Goal: Task Accomplishment & Management: Use online tool/utility

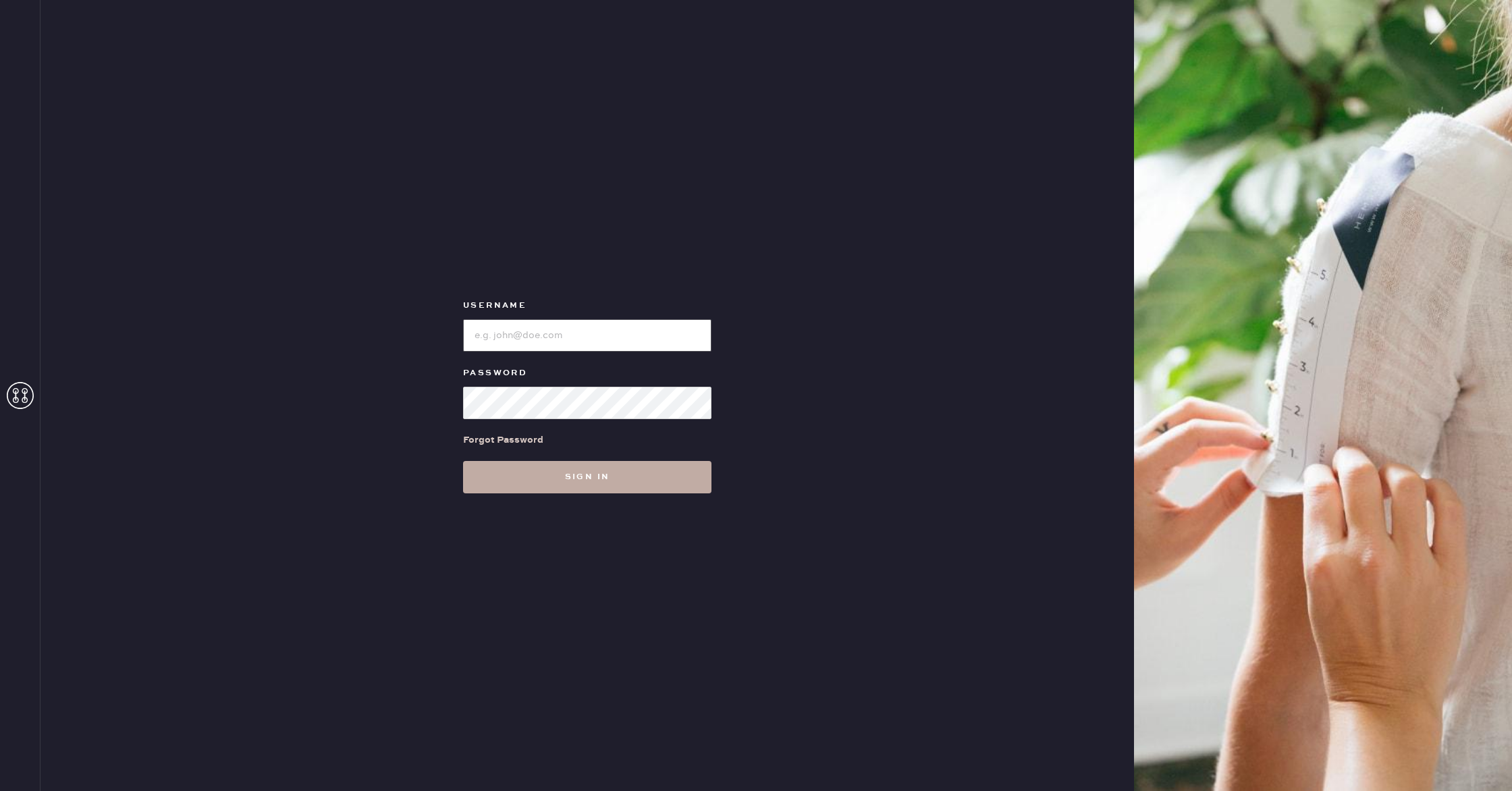
type input "reformationcherrycreek"
click at [610, 467] on button "Sign in" at bounding box center [587, 477] width 248 height 32
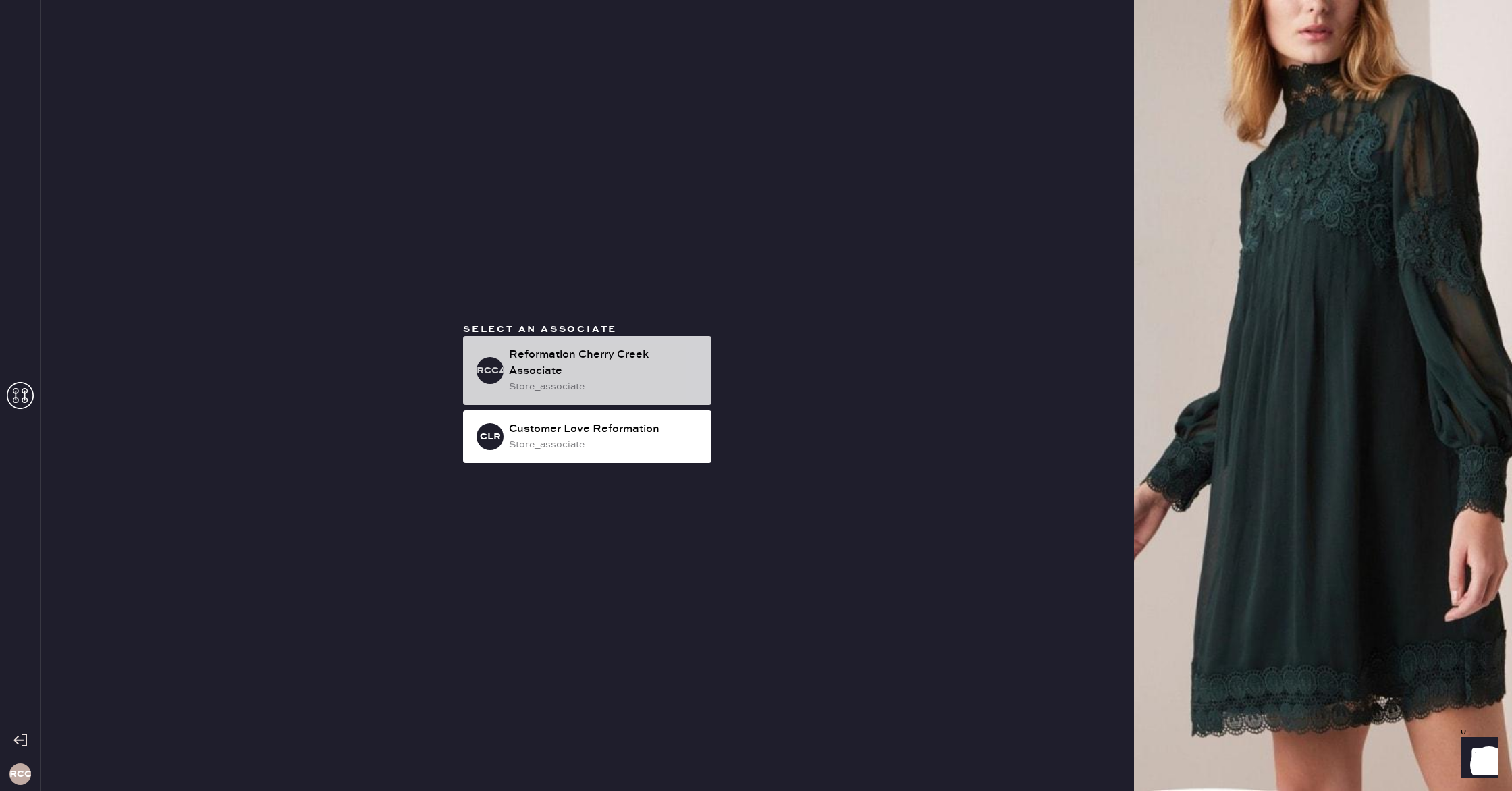
click at [547, 366] on div "Reformation Cherry Creek Associate" at bounding box center [604, 363] width 192 height 32
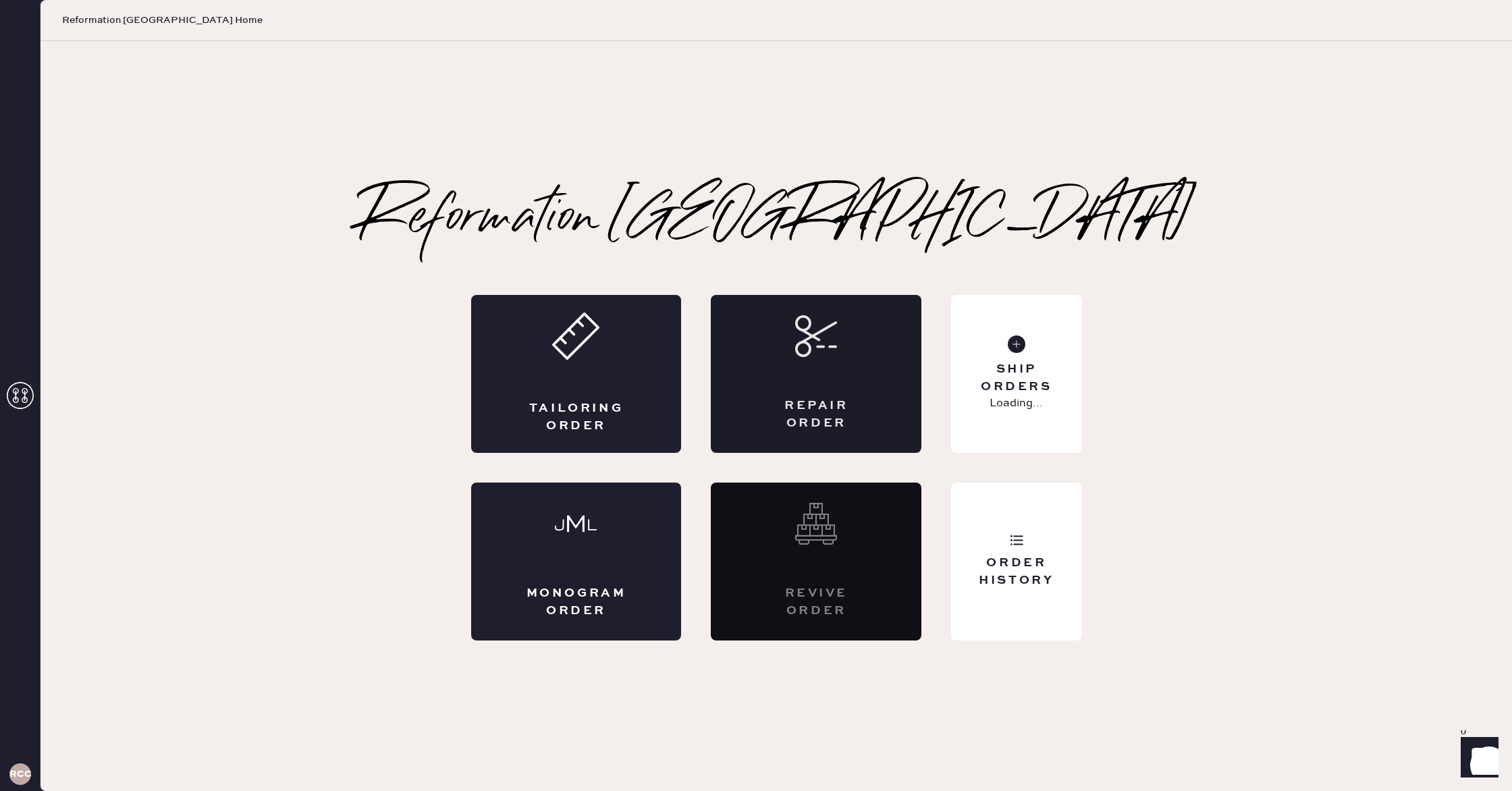
click at [845, 348] on div "Repair Order" at bounding box center [816, 374] width 210 height 158
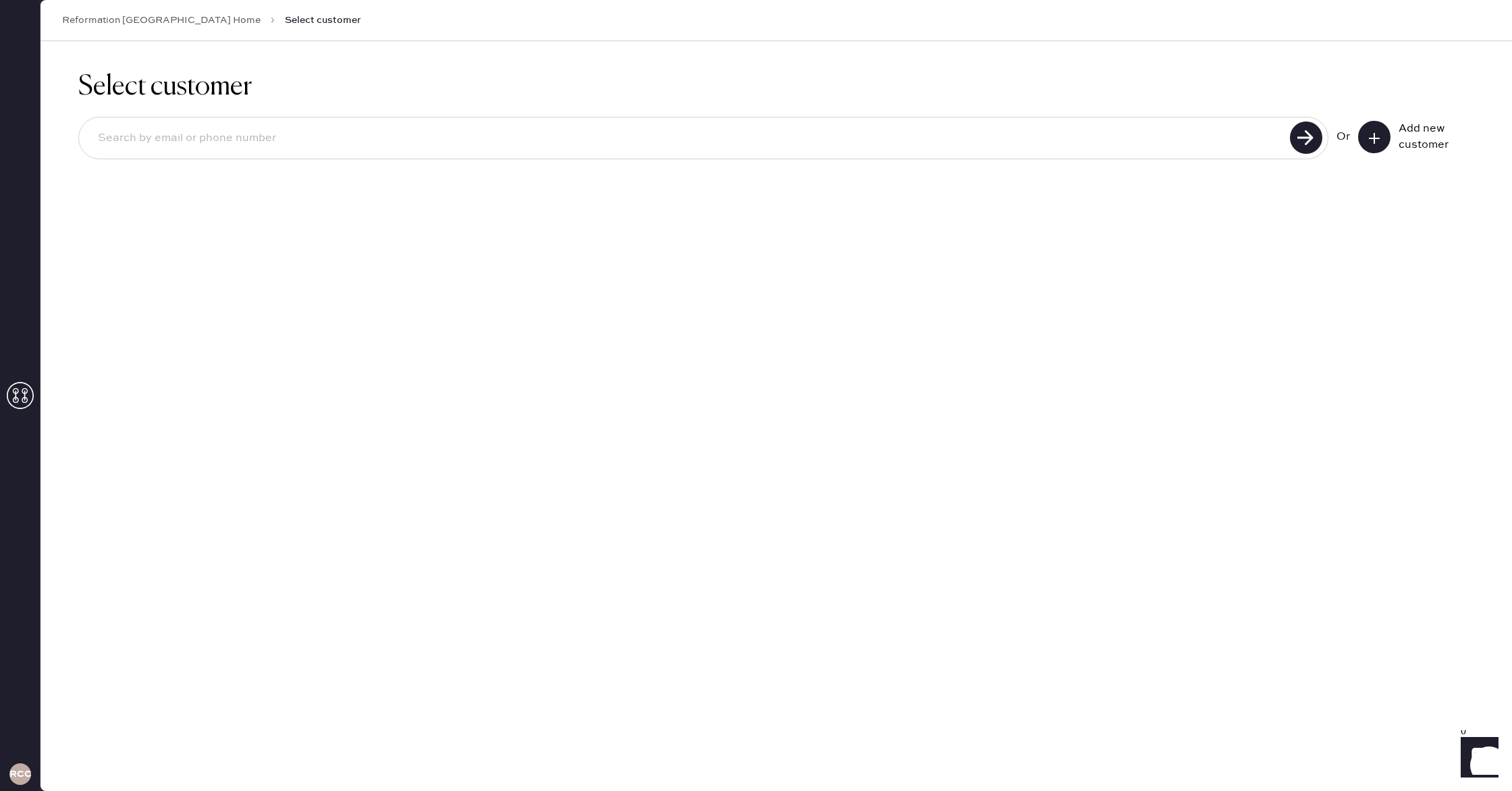
click at [379, 135] on input at bounding box center [686, 139] width 1199 height 31
type input "9702611134"
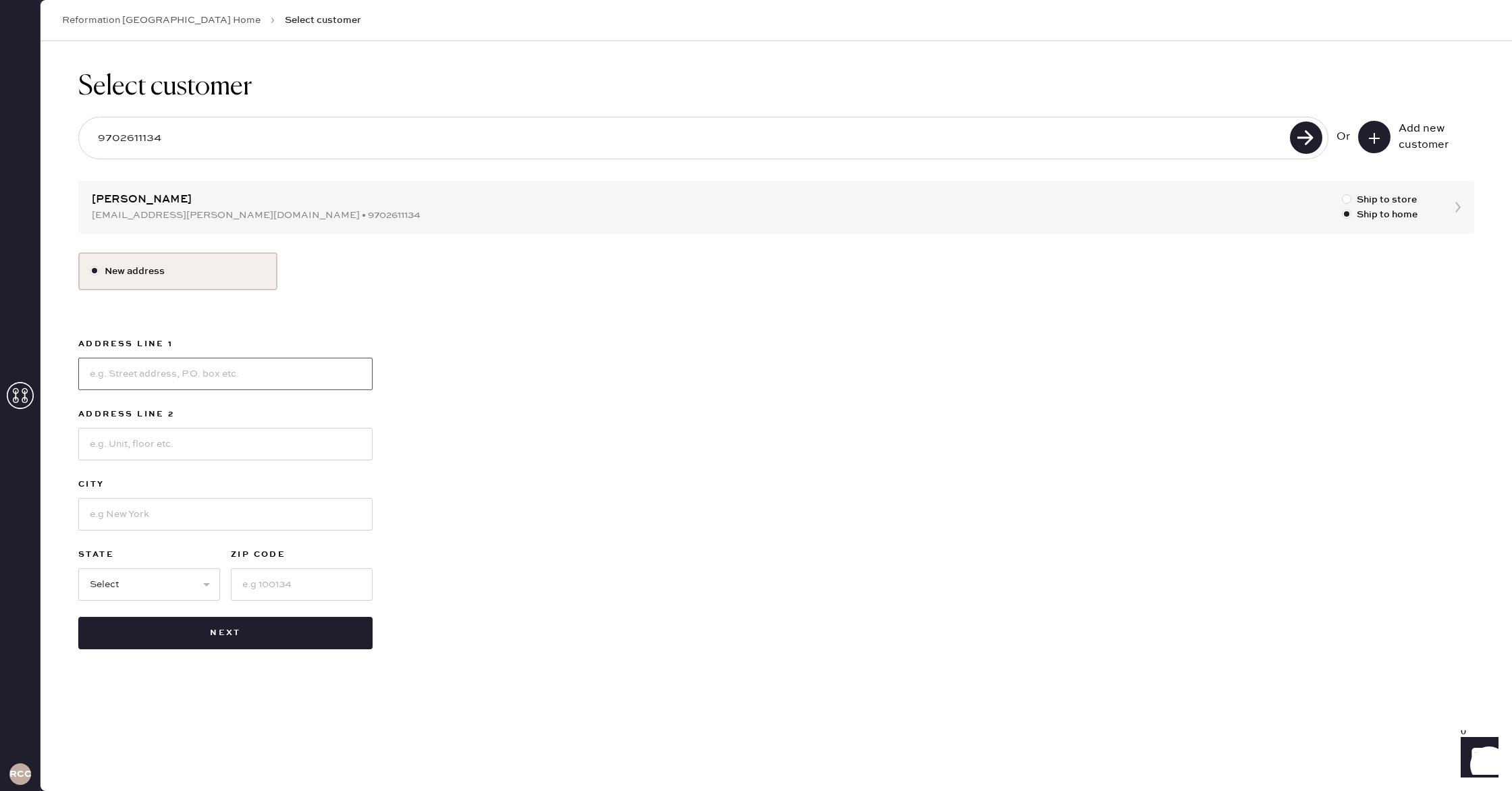
click at [197, 376] on input at bounding box center [225, 373] width 294 height 32
click at [1351, 197] on div at bounding box center [1349, 199] width 15 height 15
click at [1343, 193] on input "Ship to store" at bounding box center [1342, 192] width 1 height 1
radio input "true"
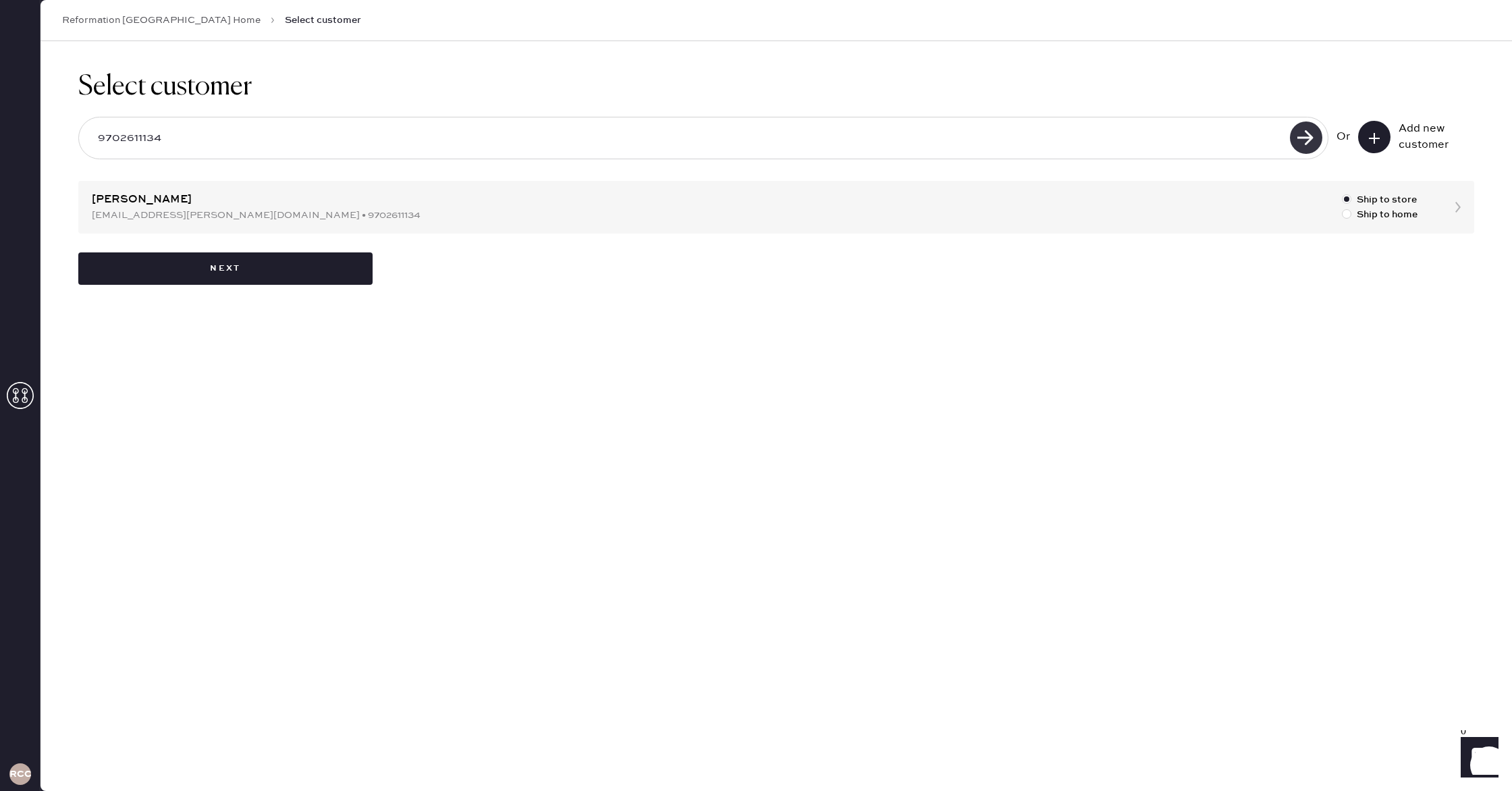
click at [1306, 131] on use at bounding box center [1305, 137] width 32 height 32
click at [183, 263] on button "Next" at bounding box center [225, 268] width 294 height 32
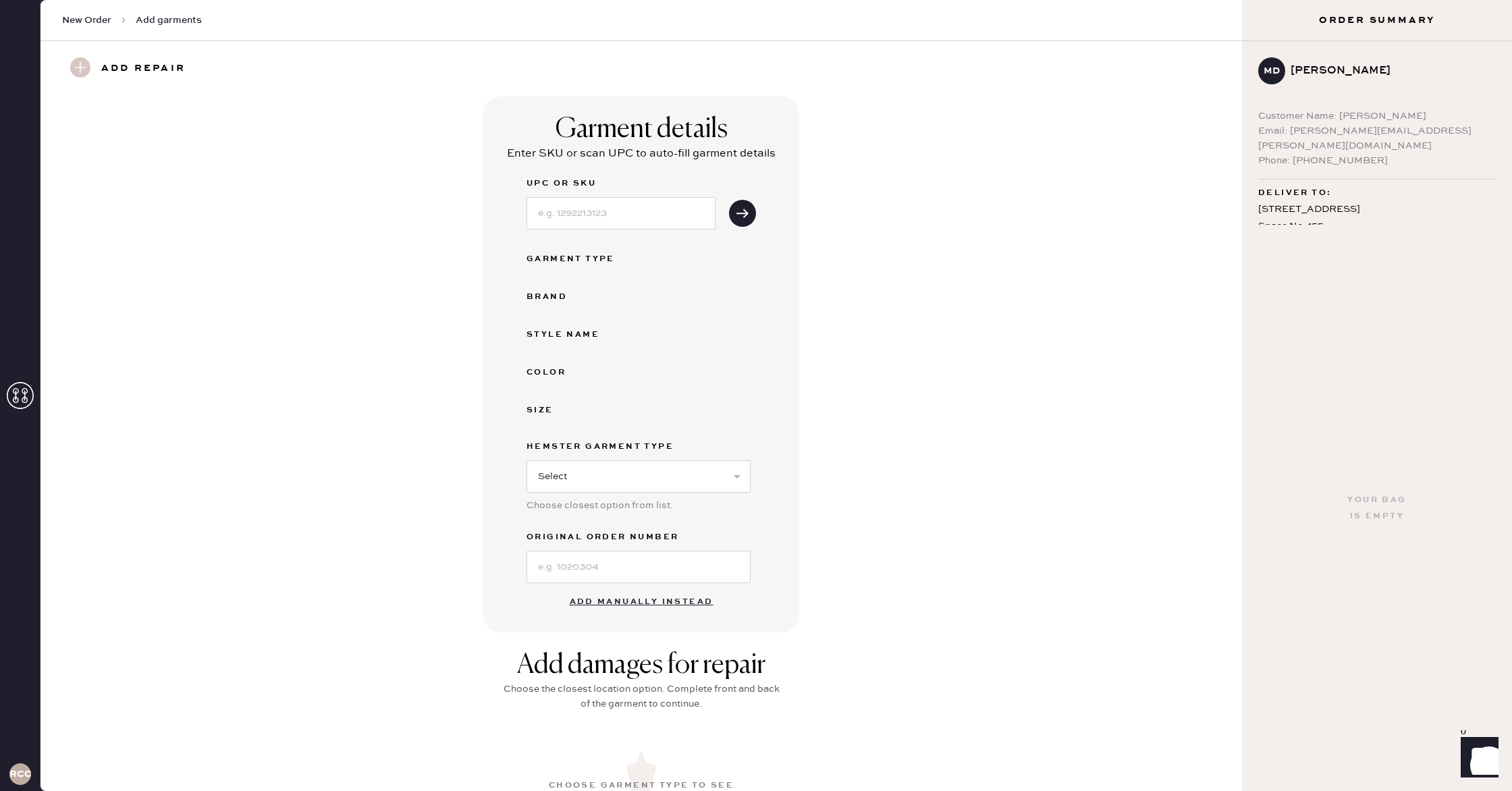
click at [625, 601] on button "Add manually instead" at bounding box center [641, 602] width 160 height 27
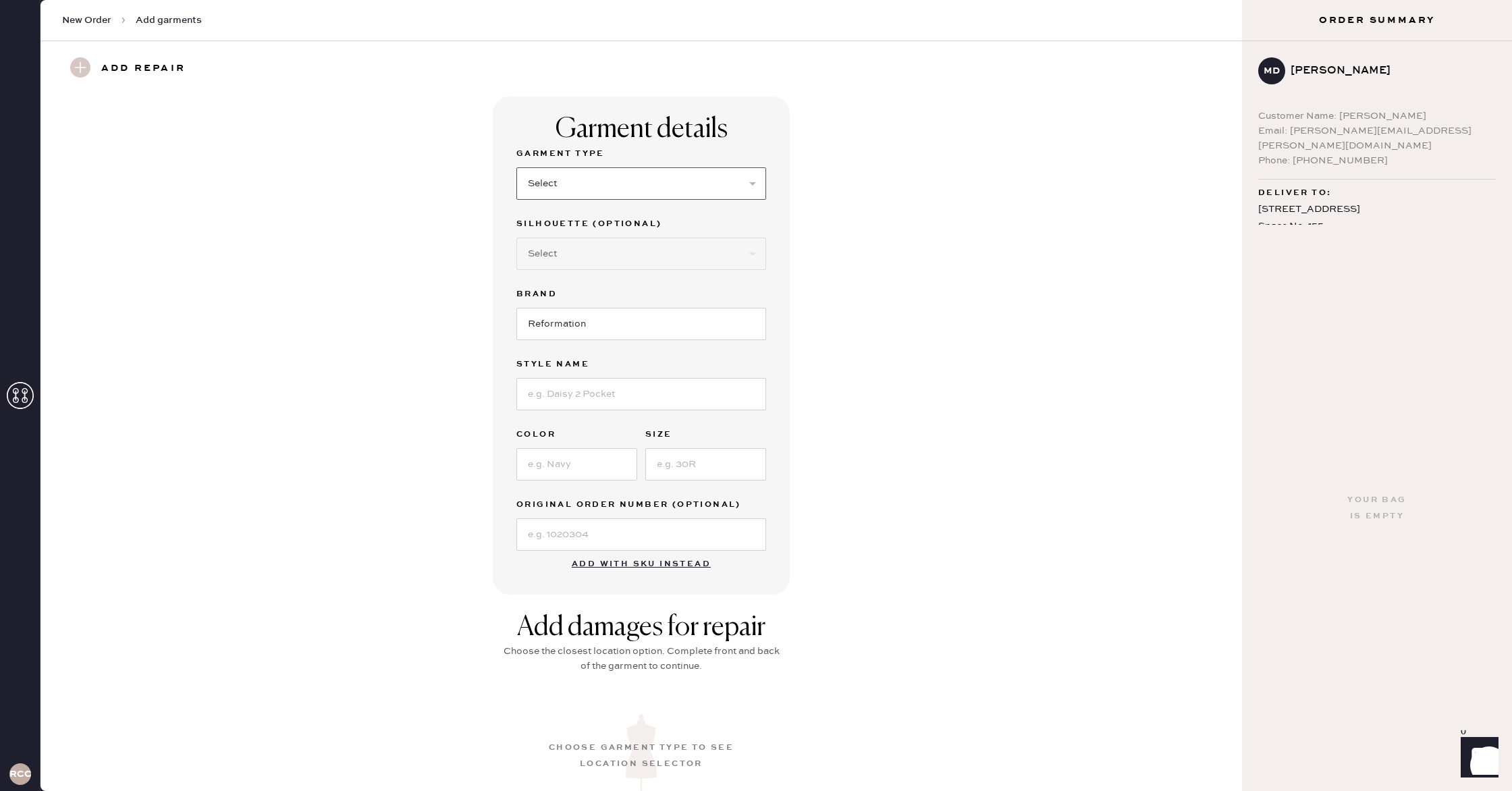
click at [567, 186] on select "Select Basic Skirt Jeans Leggings Pants Shorts Basic Sleeved Dress Basic Sleeve…" at bounding box center [641, 183] width 250 height 32
select select "5"
click at [516, 167] on select "Select Basic Skirt Jeans Leggings Pants Shorts Basic Sleeved Dress Basic Sleeve…" at bounding box center [641, 183] width 250 height 32
click at [570, 257] on select "Select Short Sleeves Long Sleeves Other" at bounding box center [641, 254] width 250 height 32
select select "17"
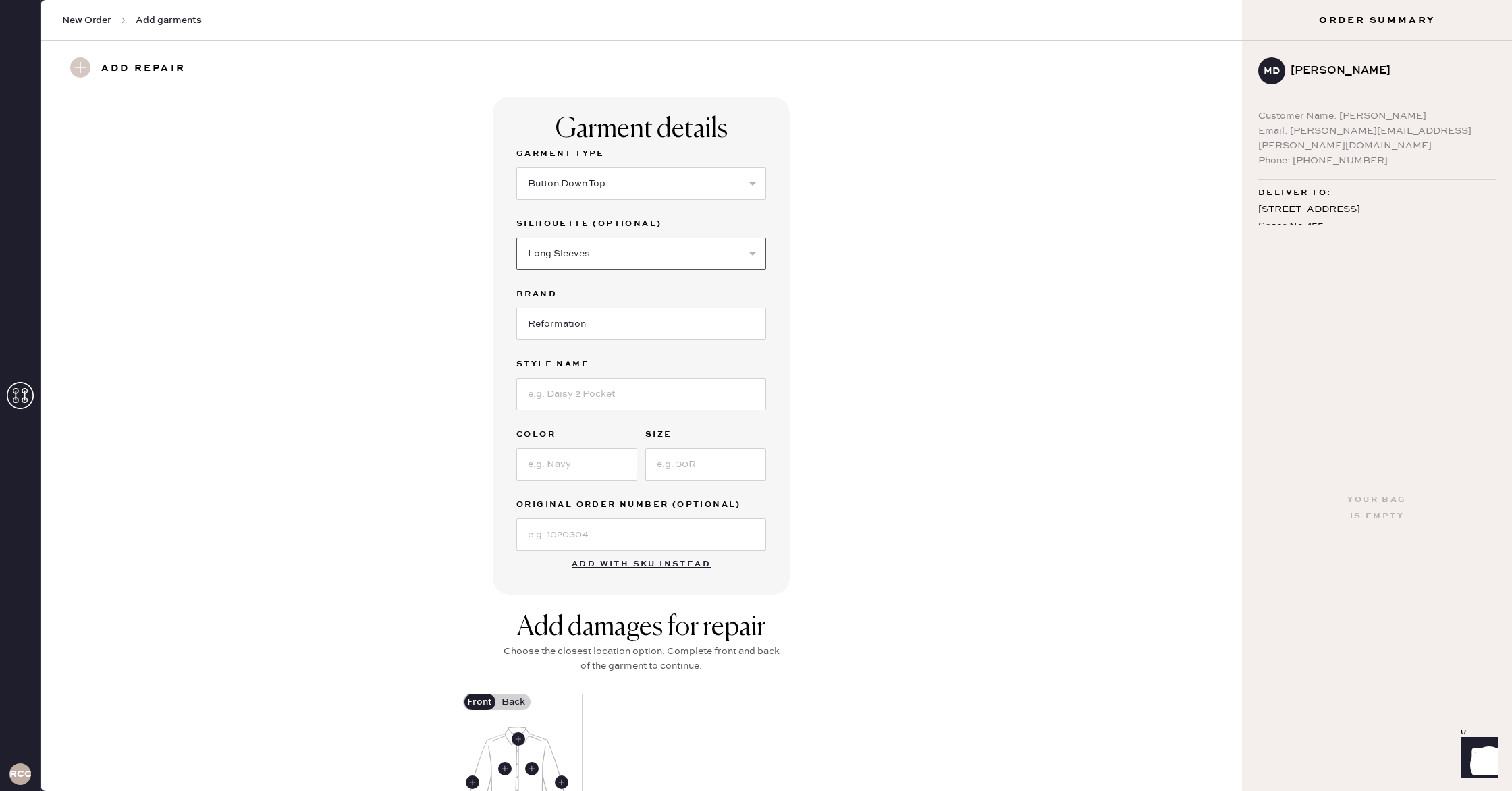
click at [516, 238] on select "Select Short Sleeves Long Sleeves Other" at bounding box center [641, 254] width 250 height 32
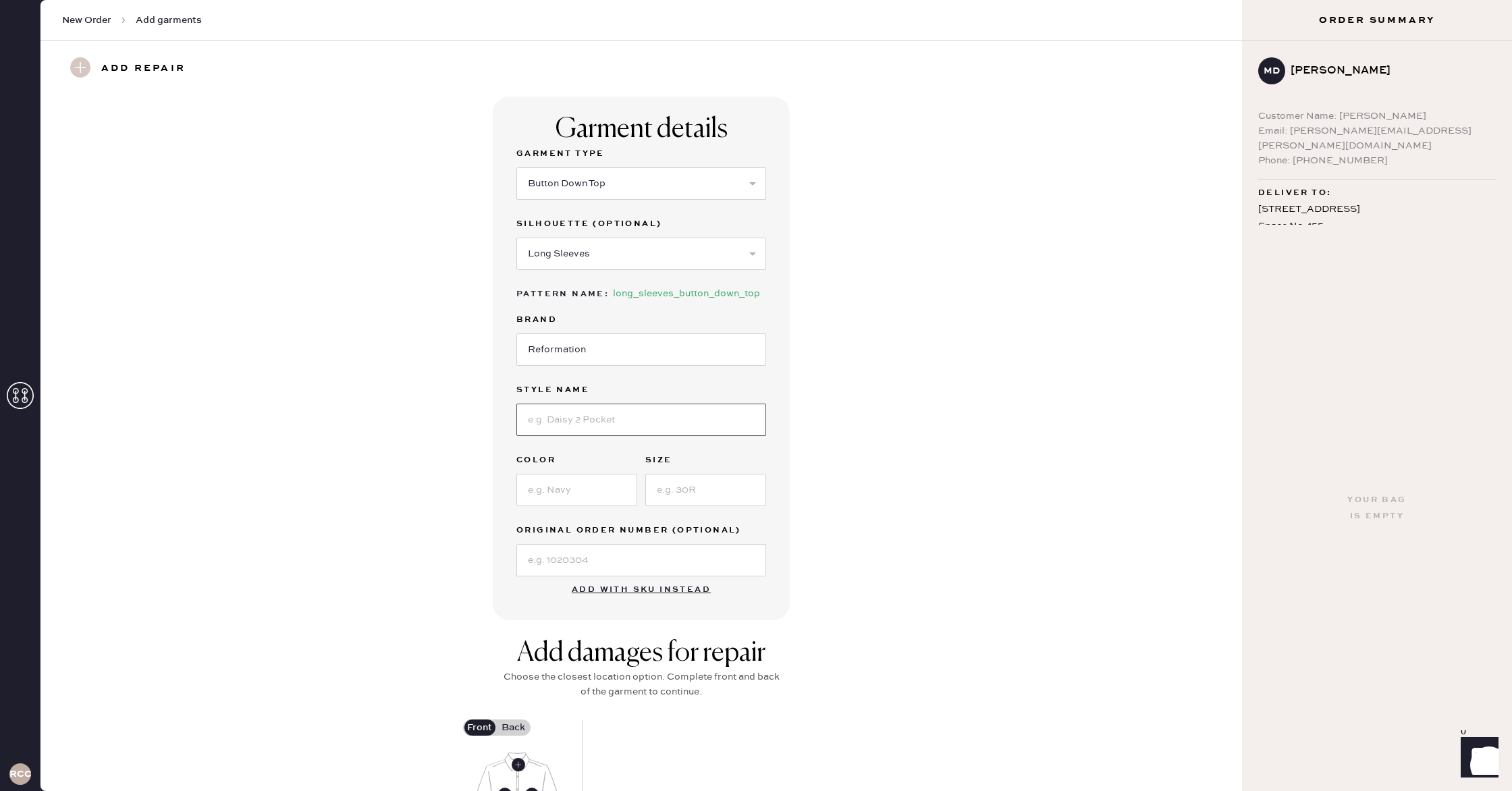
click at [568, 419] on input at bounding box center [641, 419] width 250 height 32
type input "E"
type input "Eli Oversized Shirt"
click at [559, 476] on input at bounding box center [577, 490] width 121 height 32
type input "Mojito Stripe"
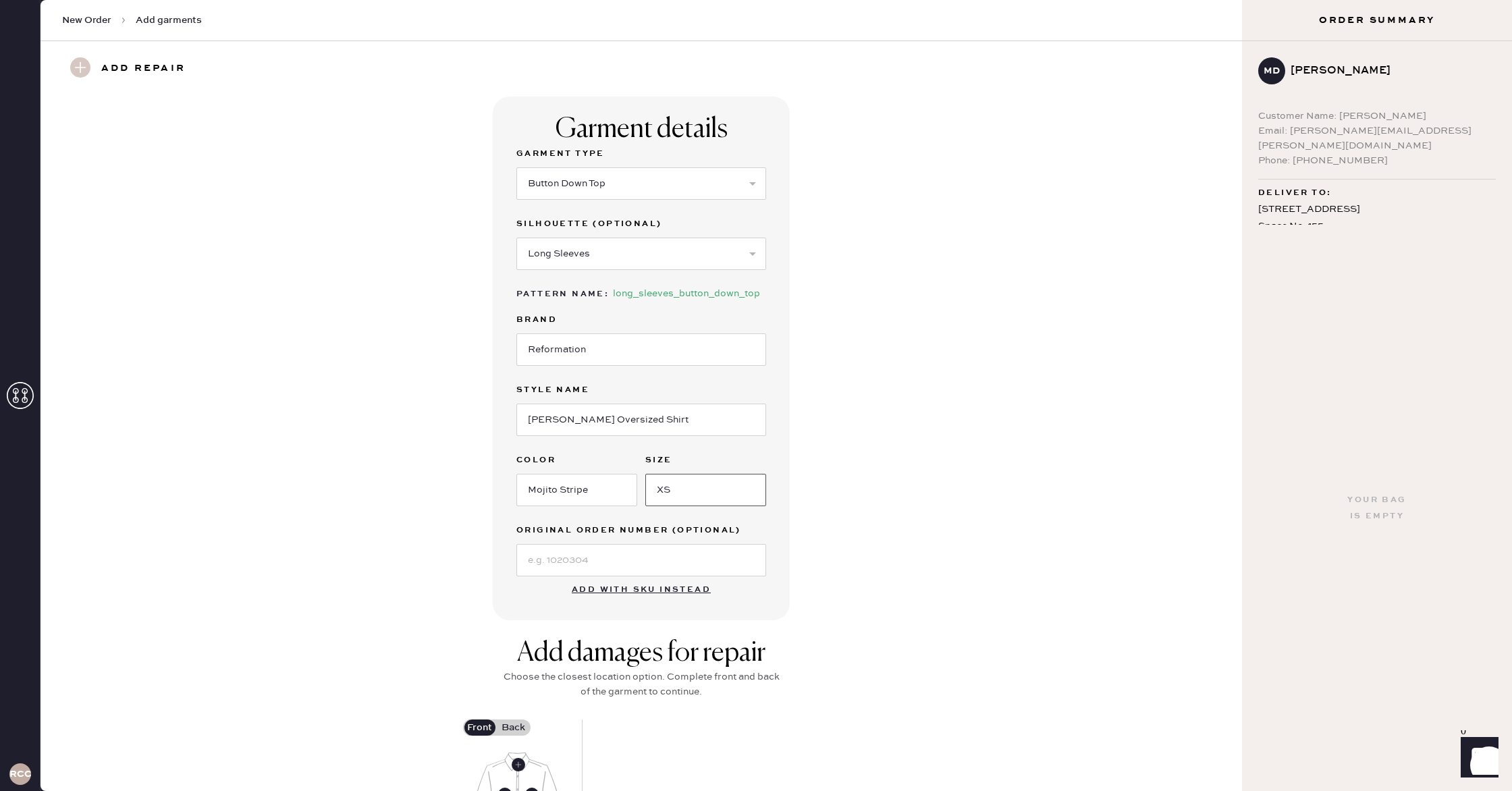
type input "XS"
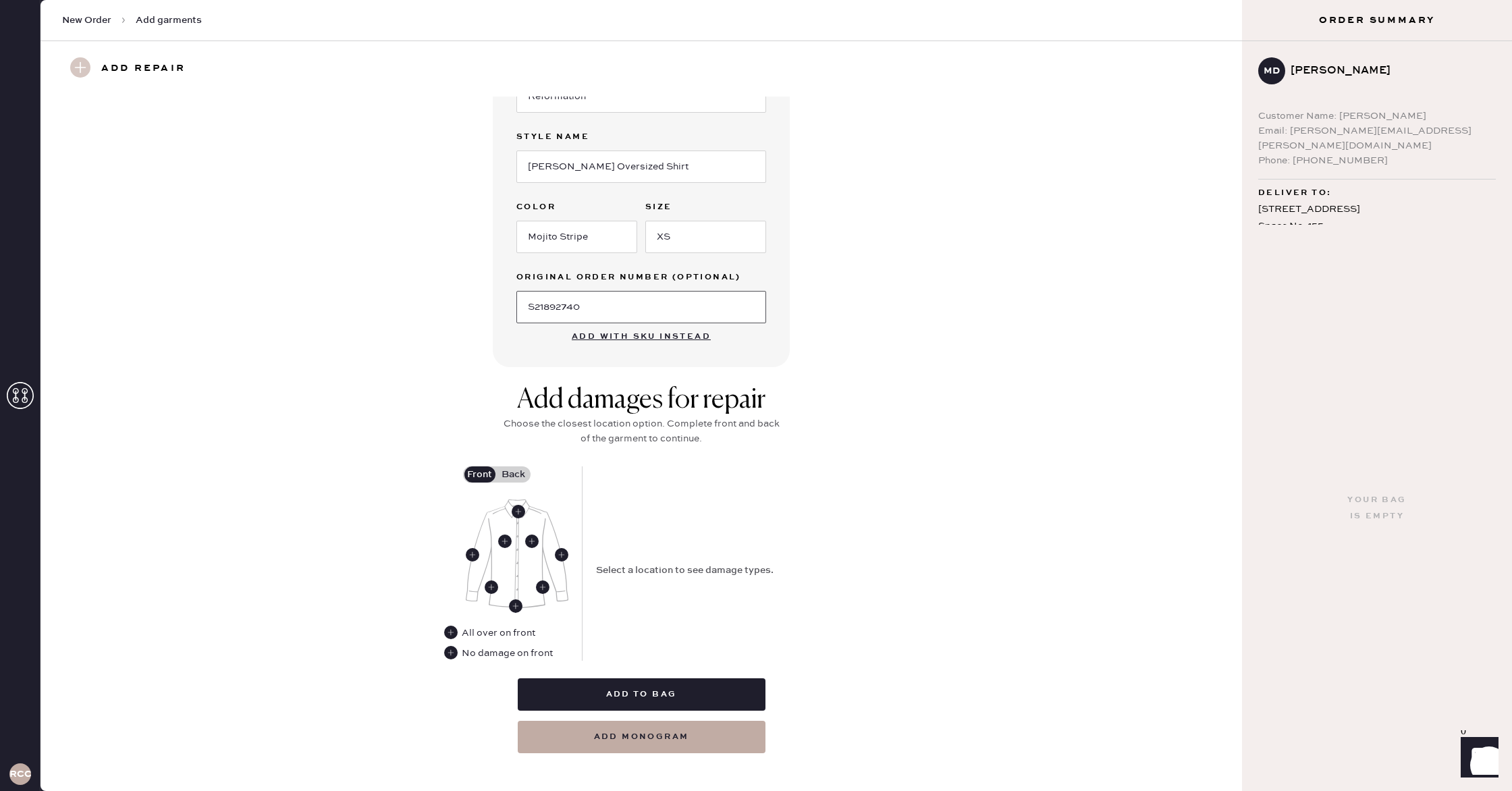
scroll to position [255, 0]
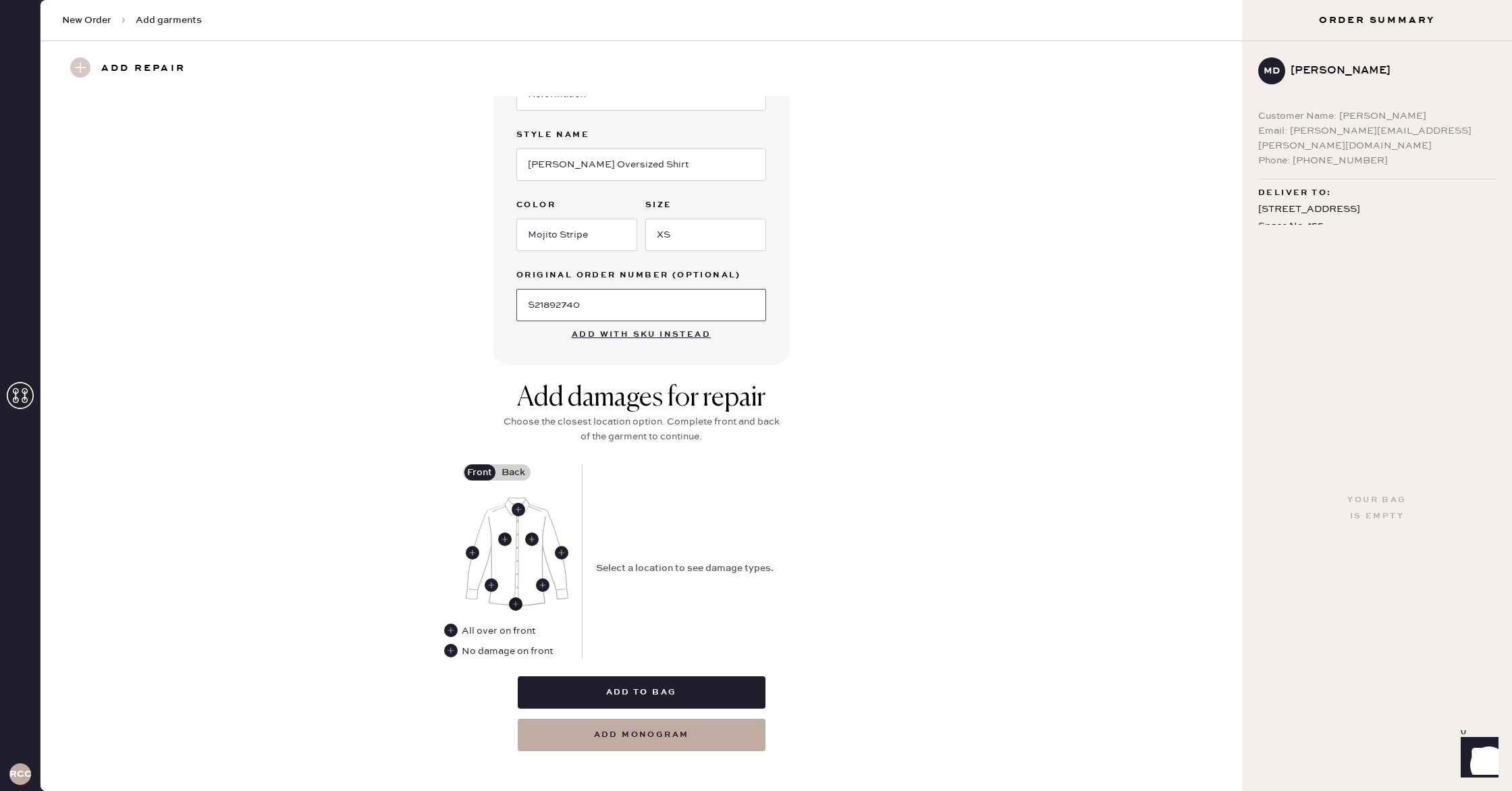
type input "S21892740"
click at [515, 607] on use at bounding box center [515, 604] width 14 height 14
click at [515, 511] on use at bounding box center [518, 509] width 14 height 14
click at [661, 525] on button "Missing Button" at bounding box center [643, 526] width 94 height 17
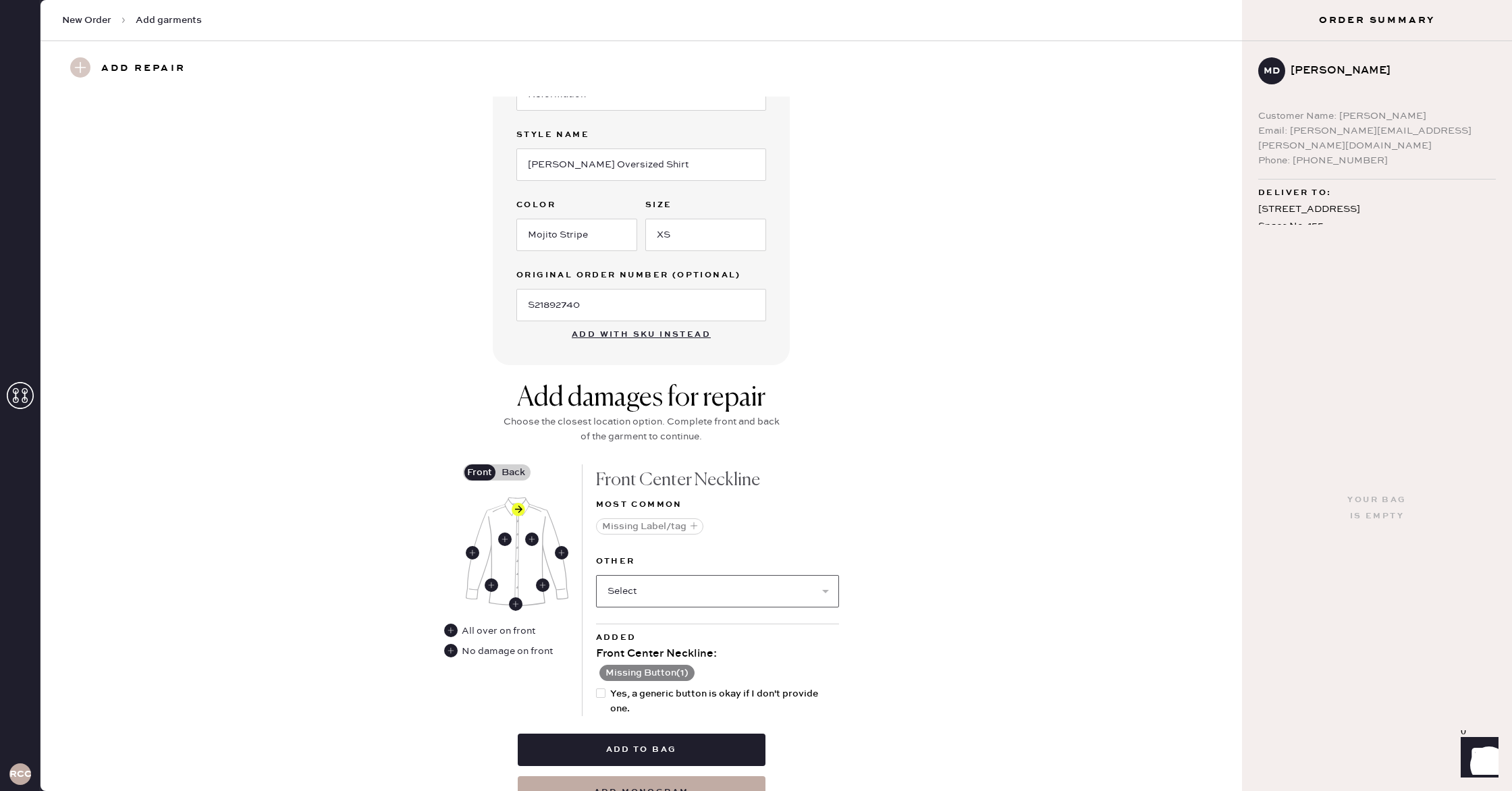
click at [677, 594] on select "Select Broken / Ripped Hem Broken Beads Broken Button Broken Elastic Broken Hoo…" at bounding box center [717, 591] width 243 height 32
click at [603, 690] on div at bounding box center [601, 693] width 9 height 9
click at [597, 687] on input "Yes, a generic button is okay if I don't provide one." at bounding box center [596, 686] width 1 height 1
checkbox input "true"
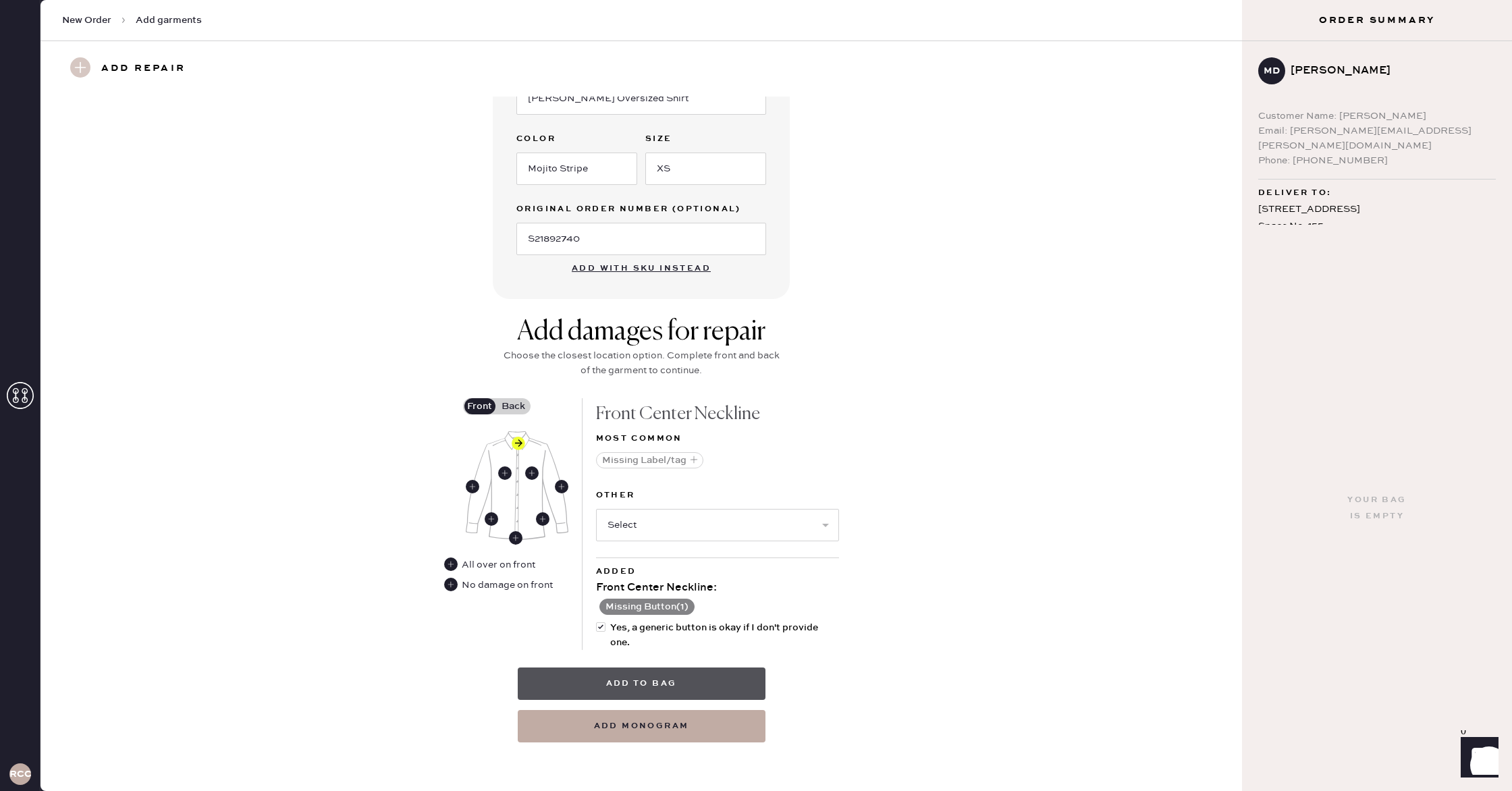
click at [686, 684] on button "Add to bag" at bounding box center [642, 684] width 248 height 32
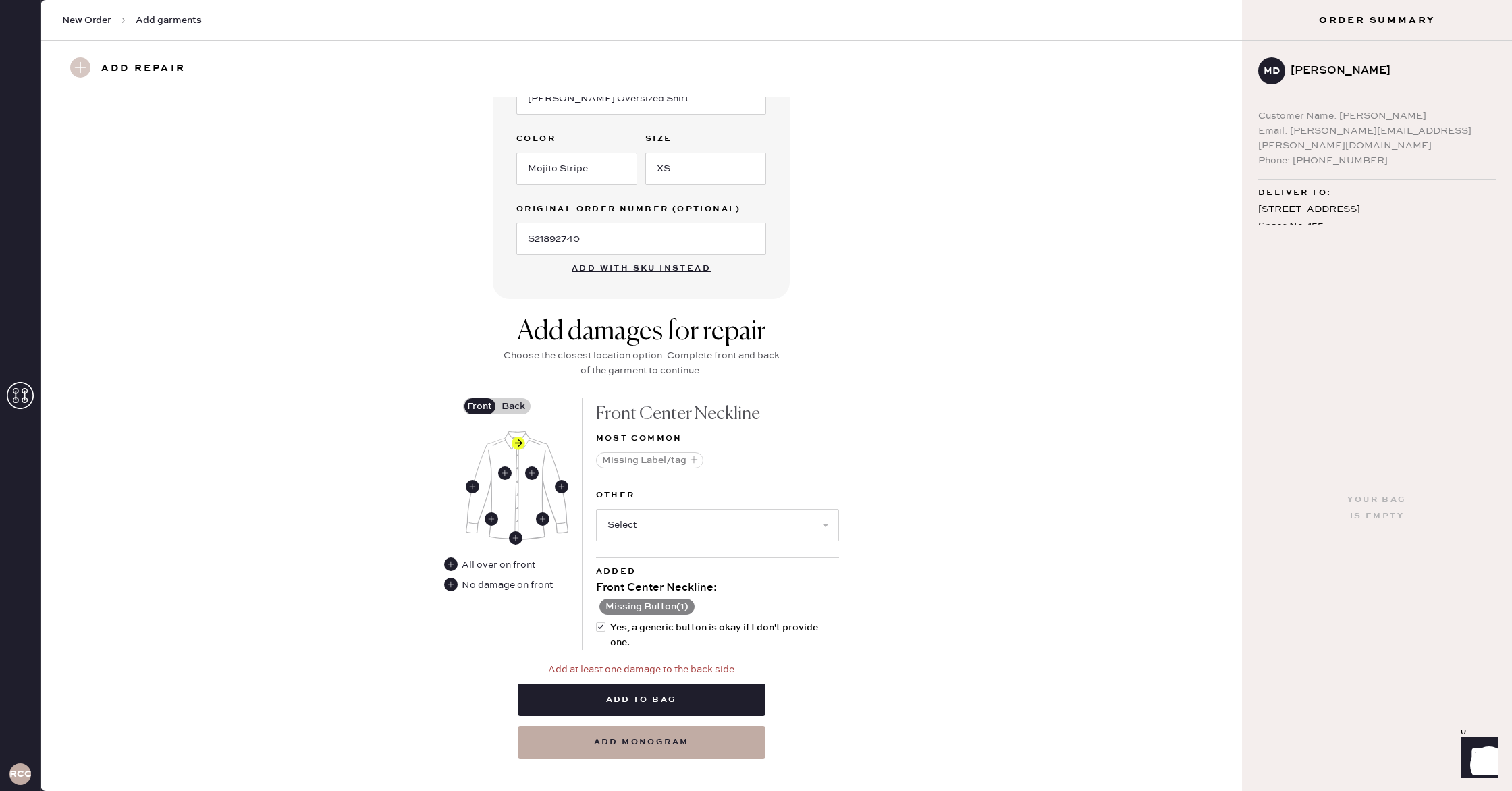
scroll to position [321, 0]
click at [513, 537] on use at bounding box center [515, 538] width 14 height 14
click at [517, 443] on use at bounding box center [518, 444] width 14 height 14
click at [513, 404] on label "Back" at bounding box center [513, 407] width 34 height 17
click at [513, 407] on input "Back" at bounding box center [513, 407] width 0 height 0
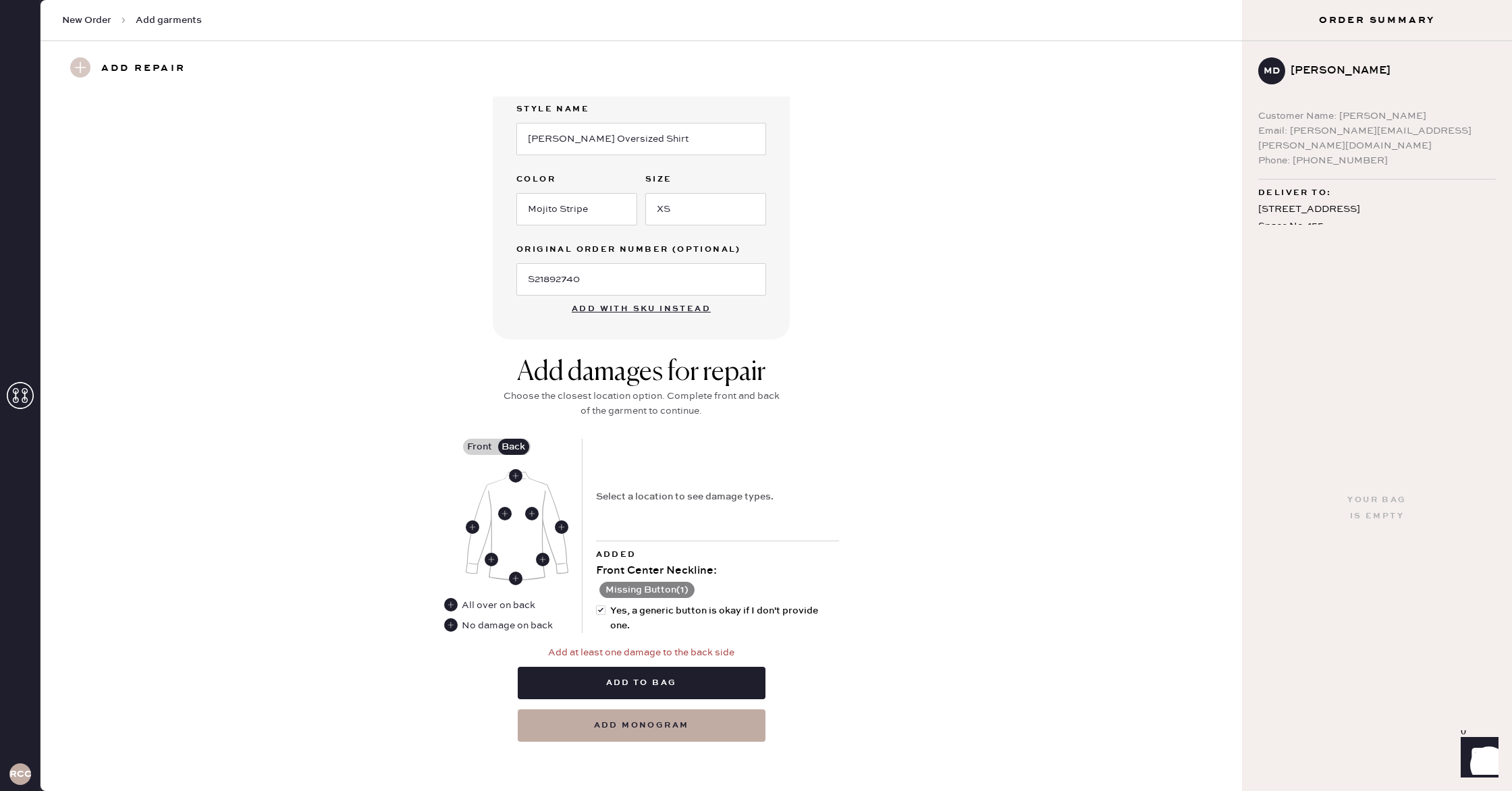
scroll to position [280, 0]
click at [513, 476] on use at bounding box center [515, 476] width 14 height 14
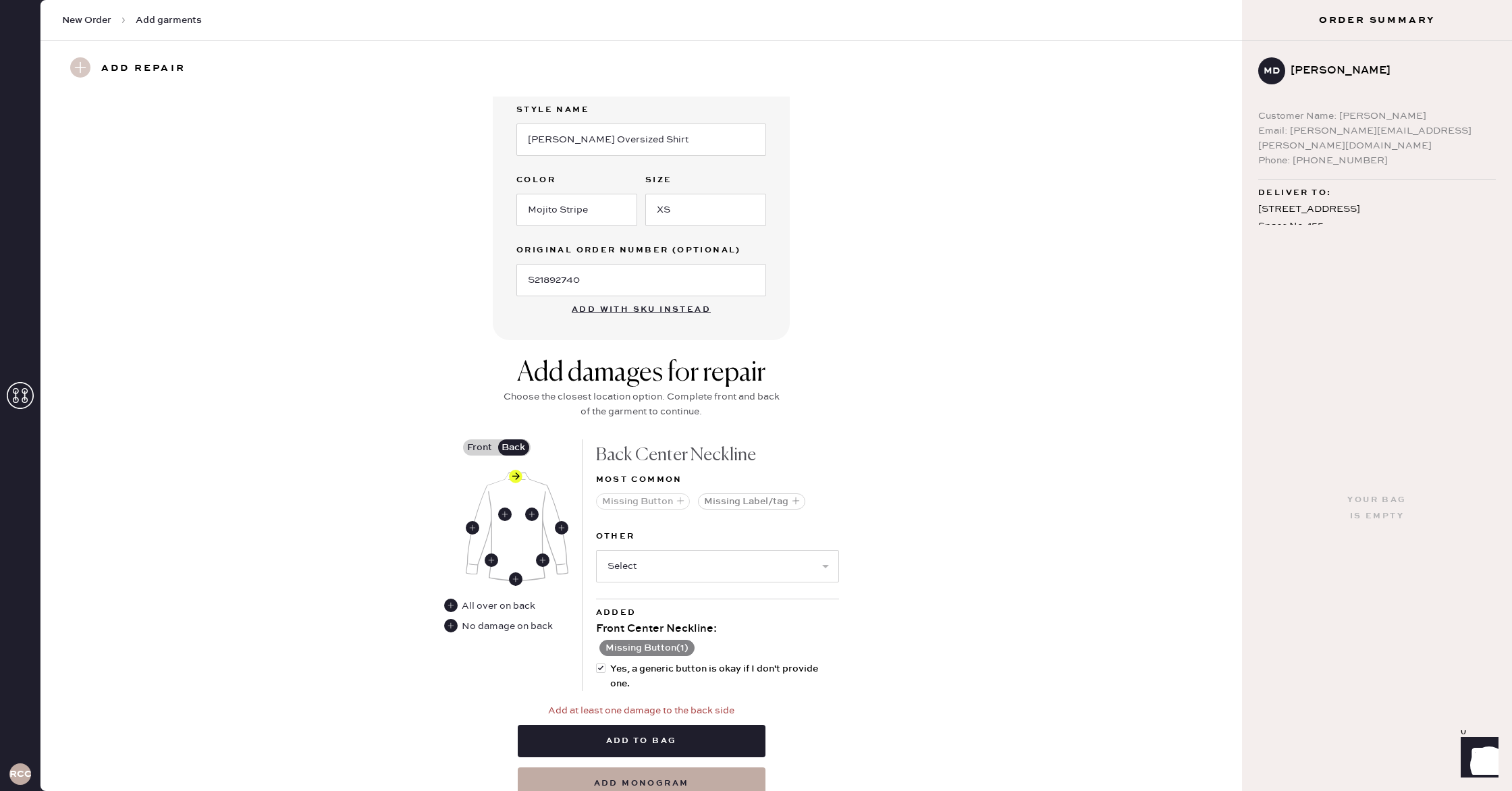
click at [676, 498] on icon "button" at bounding box center [680, 501] width 8 height 8
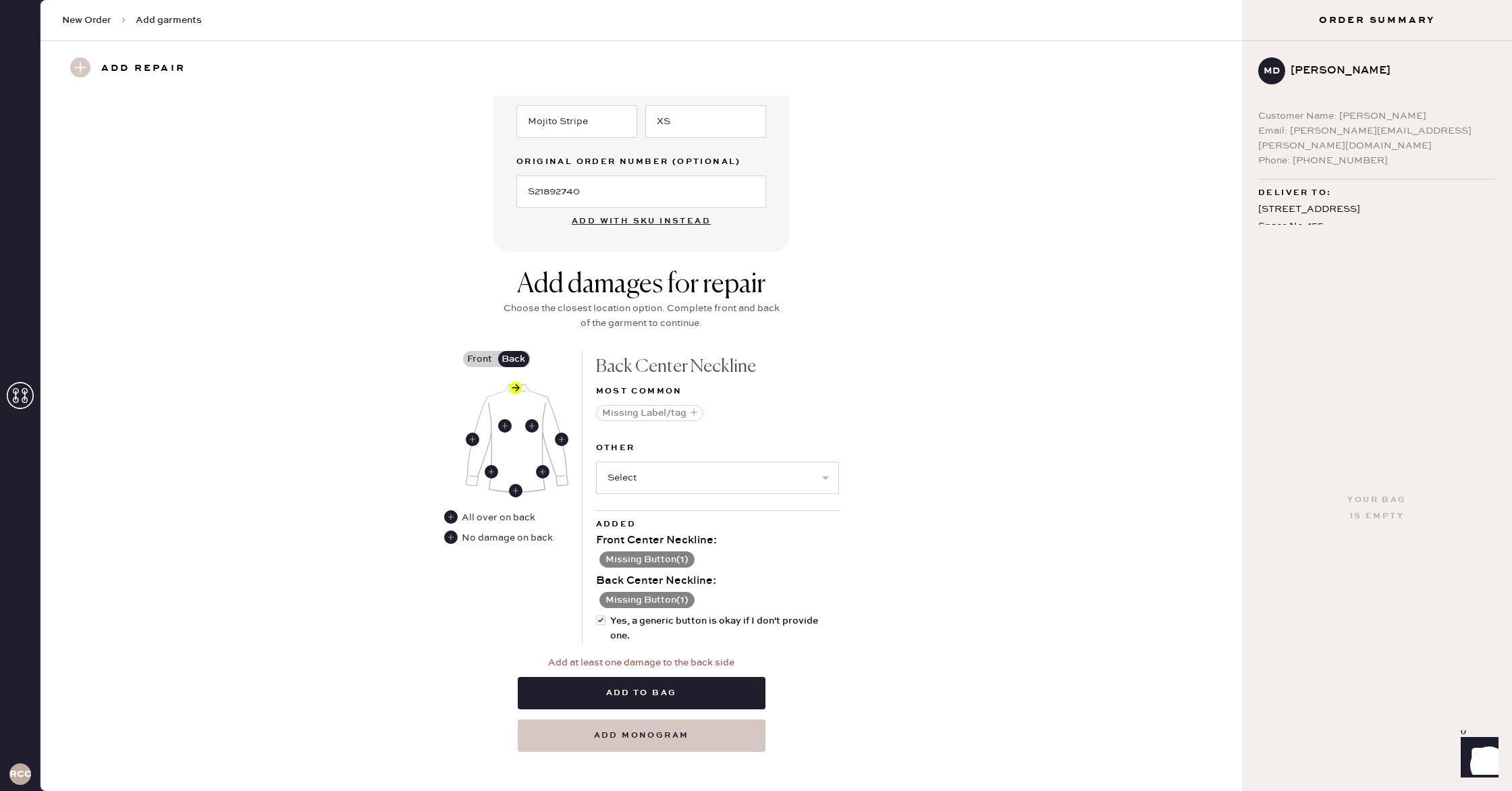
scroll to position [378, 0]
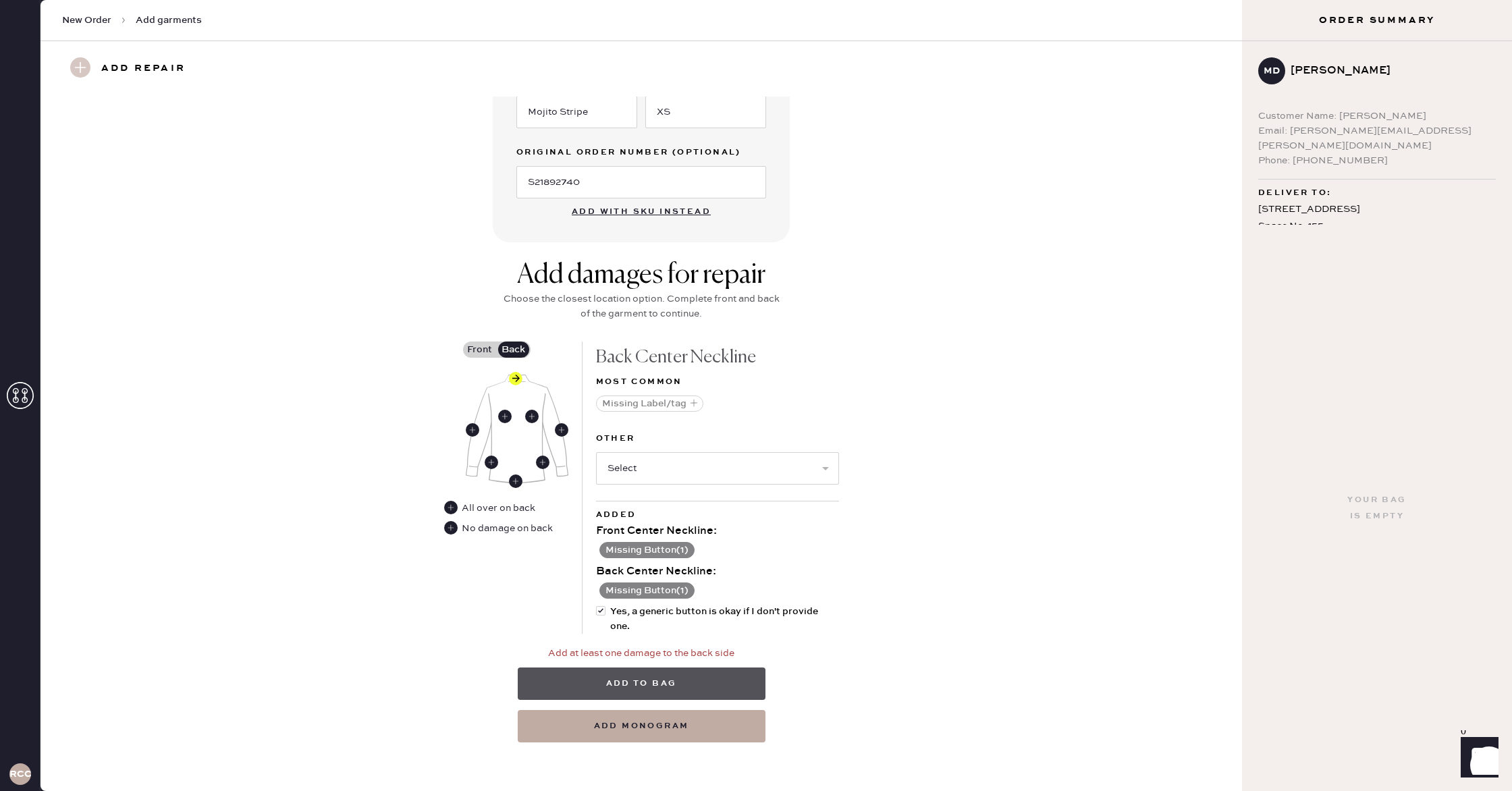
click at [676, 676] on button "Add to bag" at bounding box center [642, 684] width 248 height 32
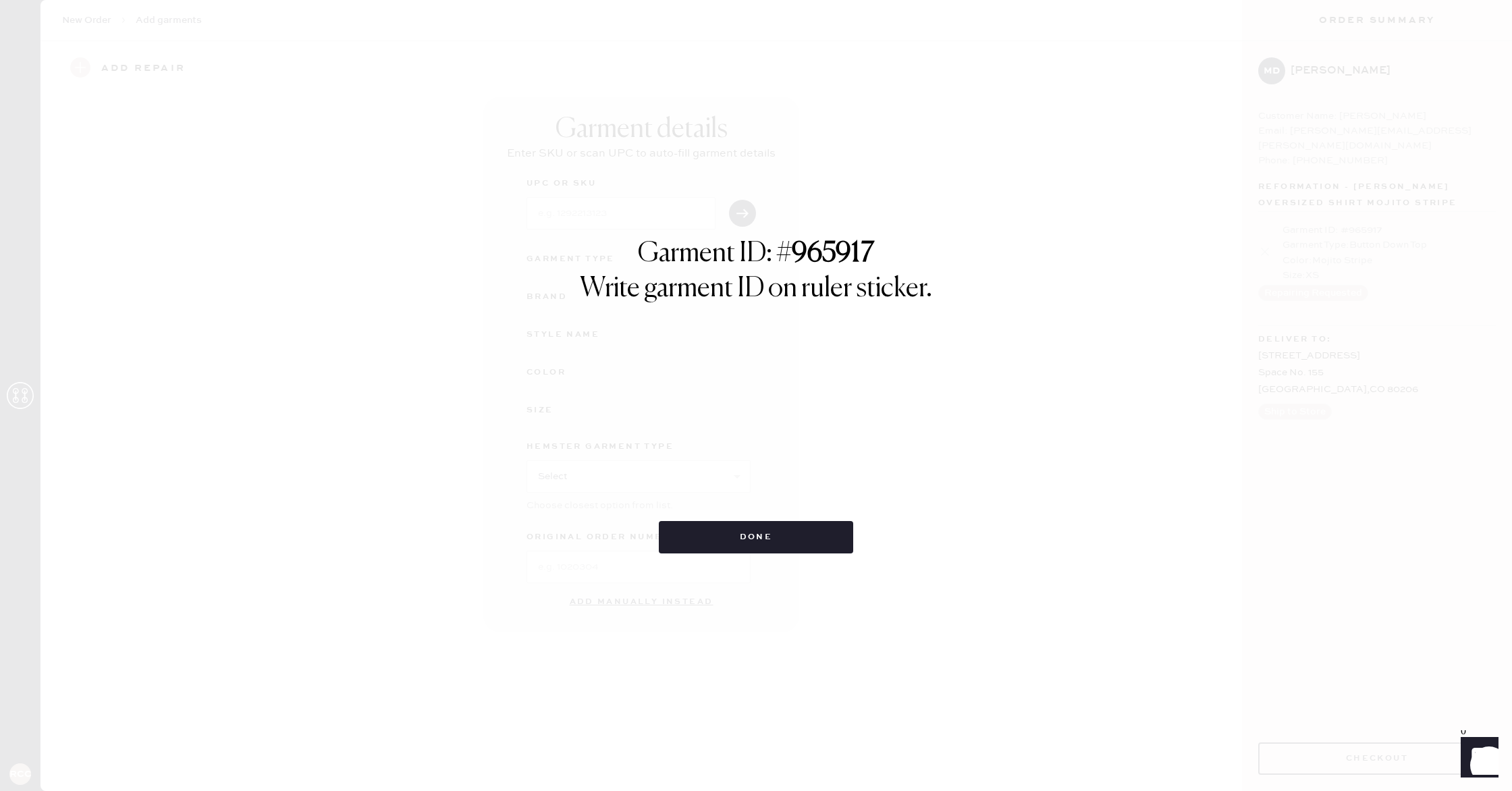
scroll to position [0, 0]
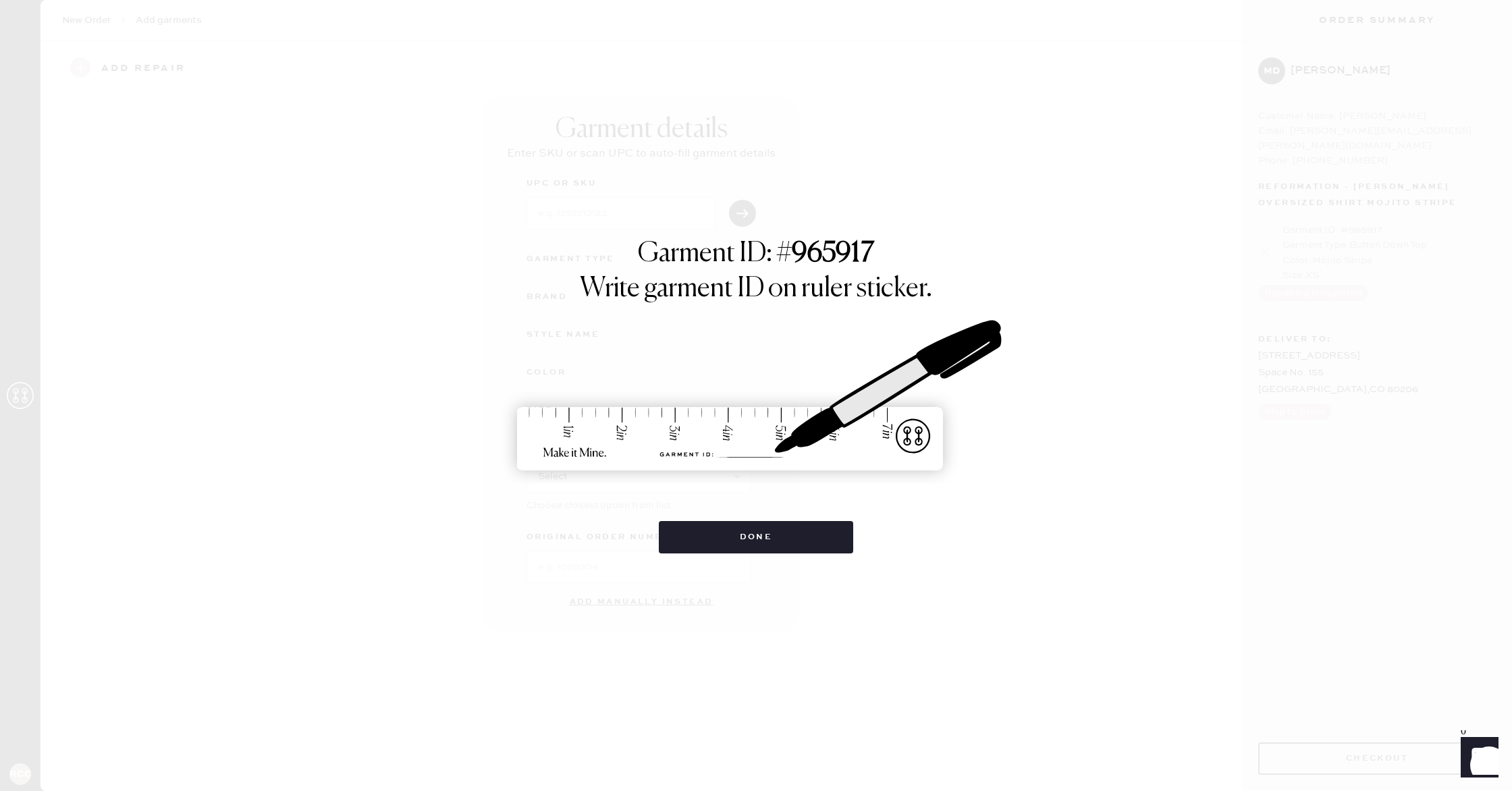
click at [823, 514] on div "Done" at bounding box center [756, 531] width 195 height 46
click at [815, 526] on button "Done" at bounding box center [756, 537] width 195 height 32
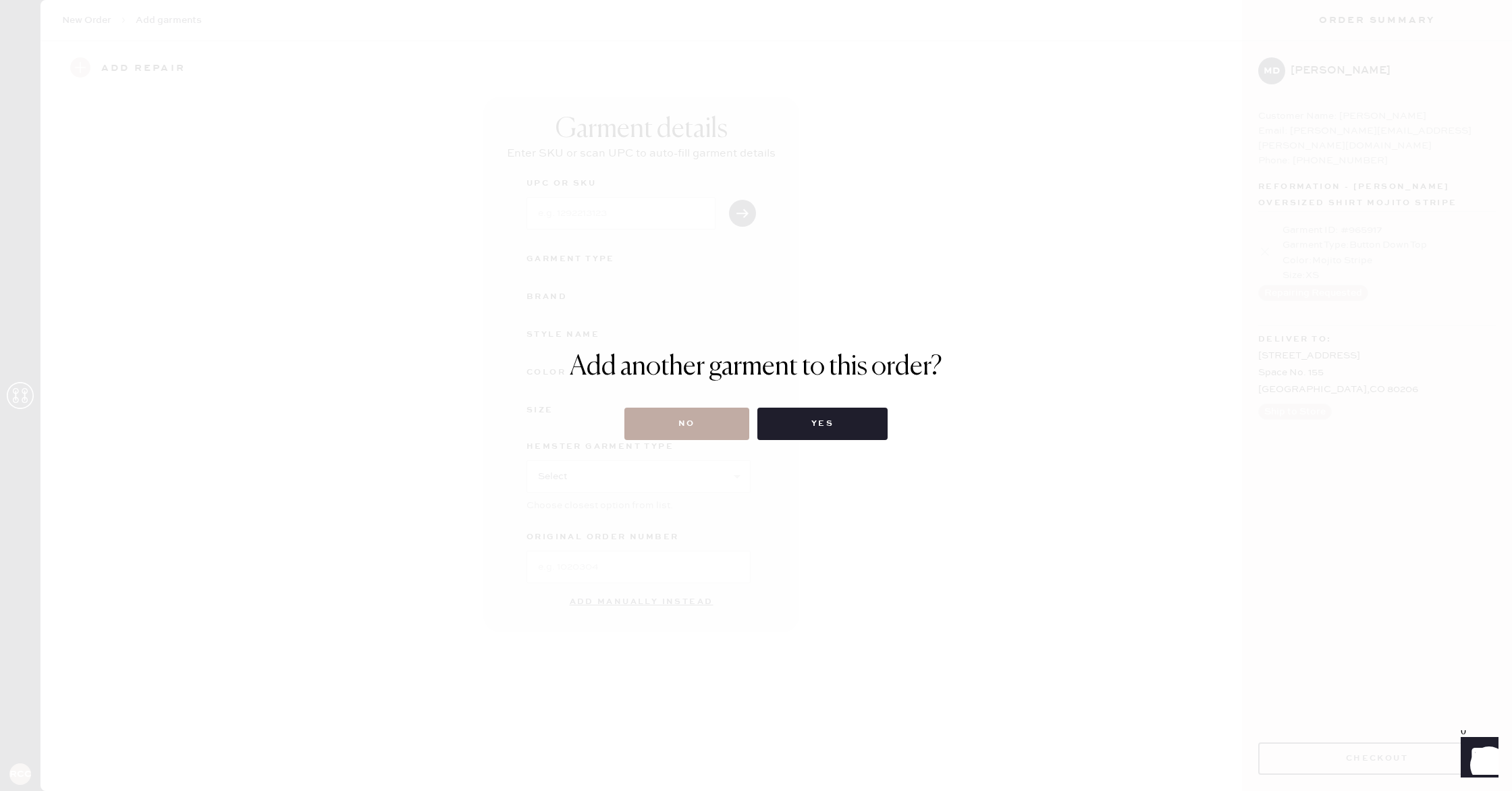
click at [719, 413] on button "No" at bounding box center [687, 424] width 125 height 32
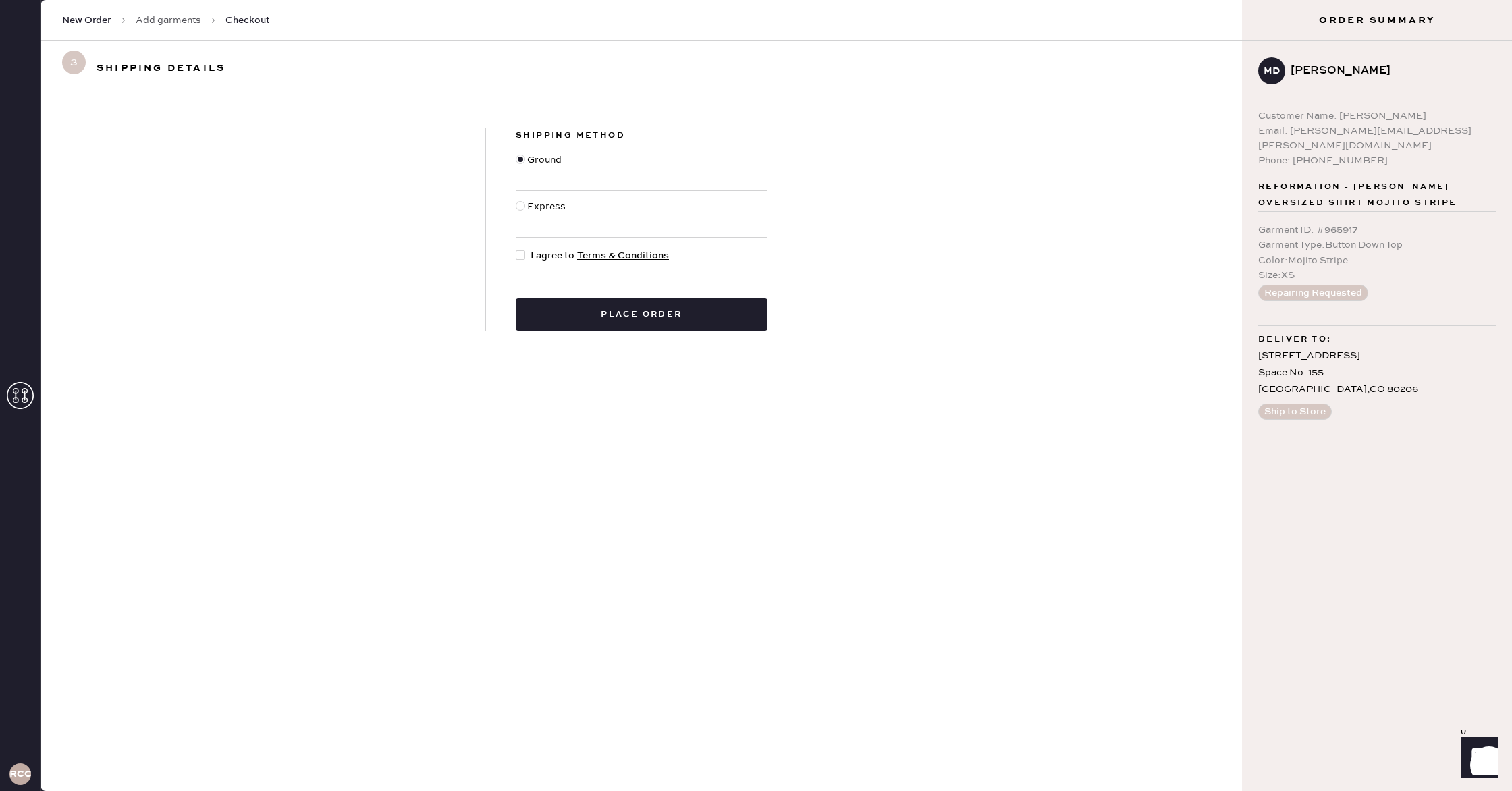
click at [525, 255] on div at bounding box center [520, 255] width 9 height 9
click at [516, 249] on input "I agree to Terms & Conditions" at bounding box center [515, 248] width 1 height 1
checkbox input "true"
click at [551, 306] on button "Place order" at bounding box center [641, 314] width 252 height 32
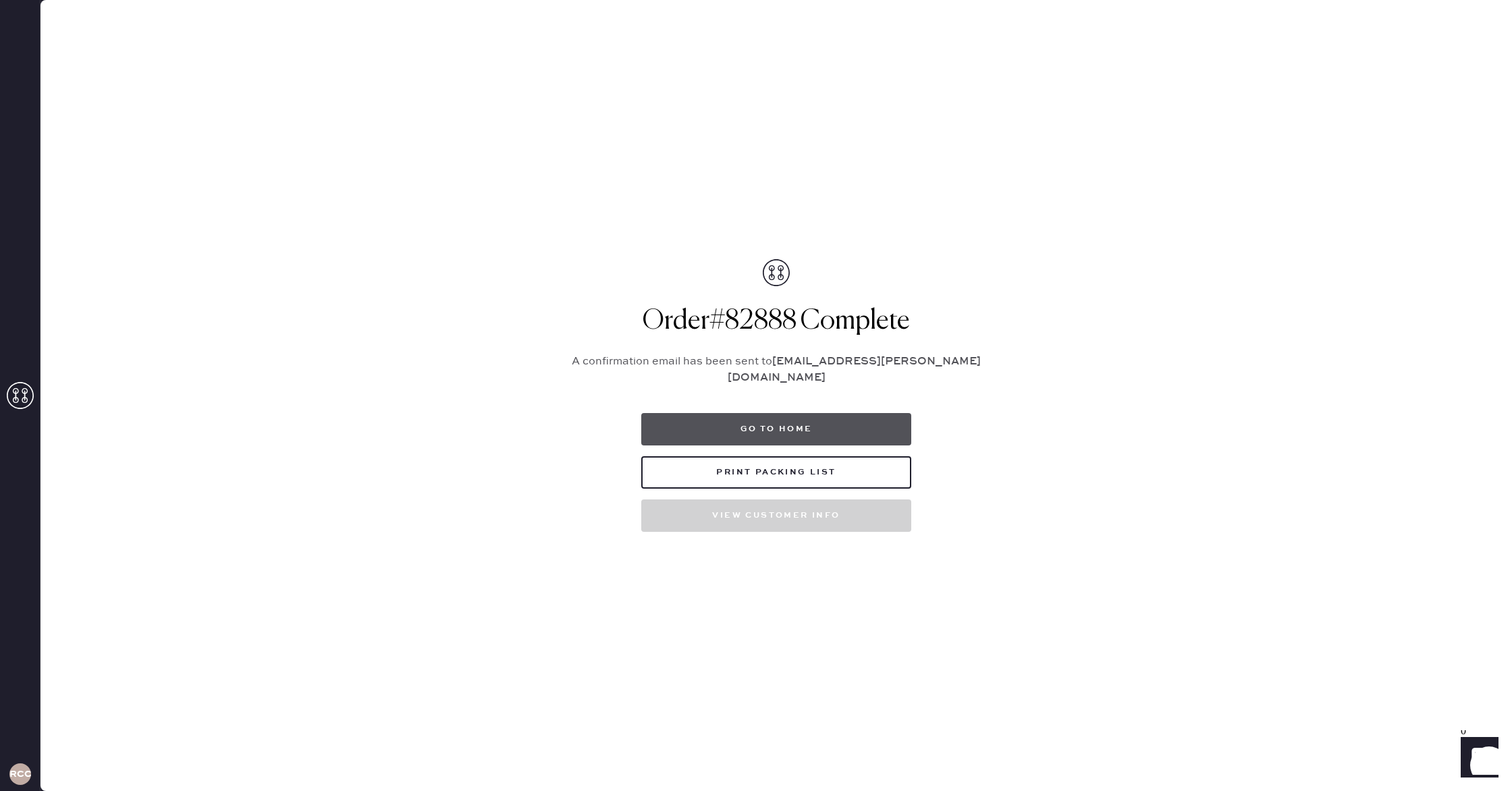
click at [778, 426] on button "Go to home" at bounding box center [776, 429] width 270 height 32
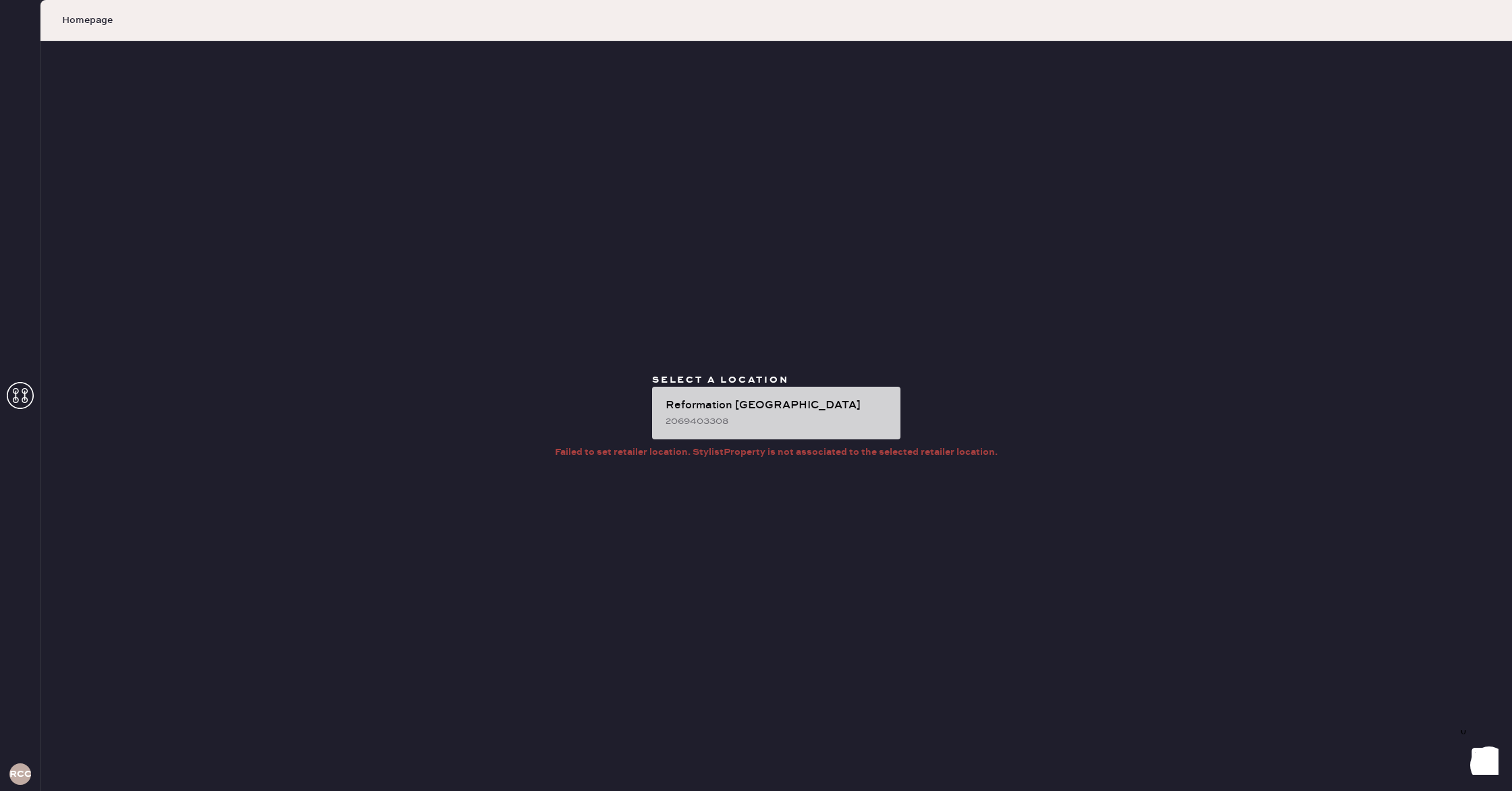
click at [752, 409] on div "Reformation [GEOGRAPHIC_DATA]" at bounding box center [778, 406] width 224 height 17
click at [773, 406] on div "Reformation [GEOGRAPHIC_DATA]" at bounding box center [778, 406] width 224 height 17
click at [751, 399] on div "Reformation [GEOGRAPHIC_DATA]" at bounding box center [778, 406] width 224 height 17
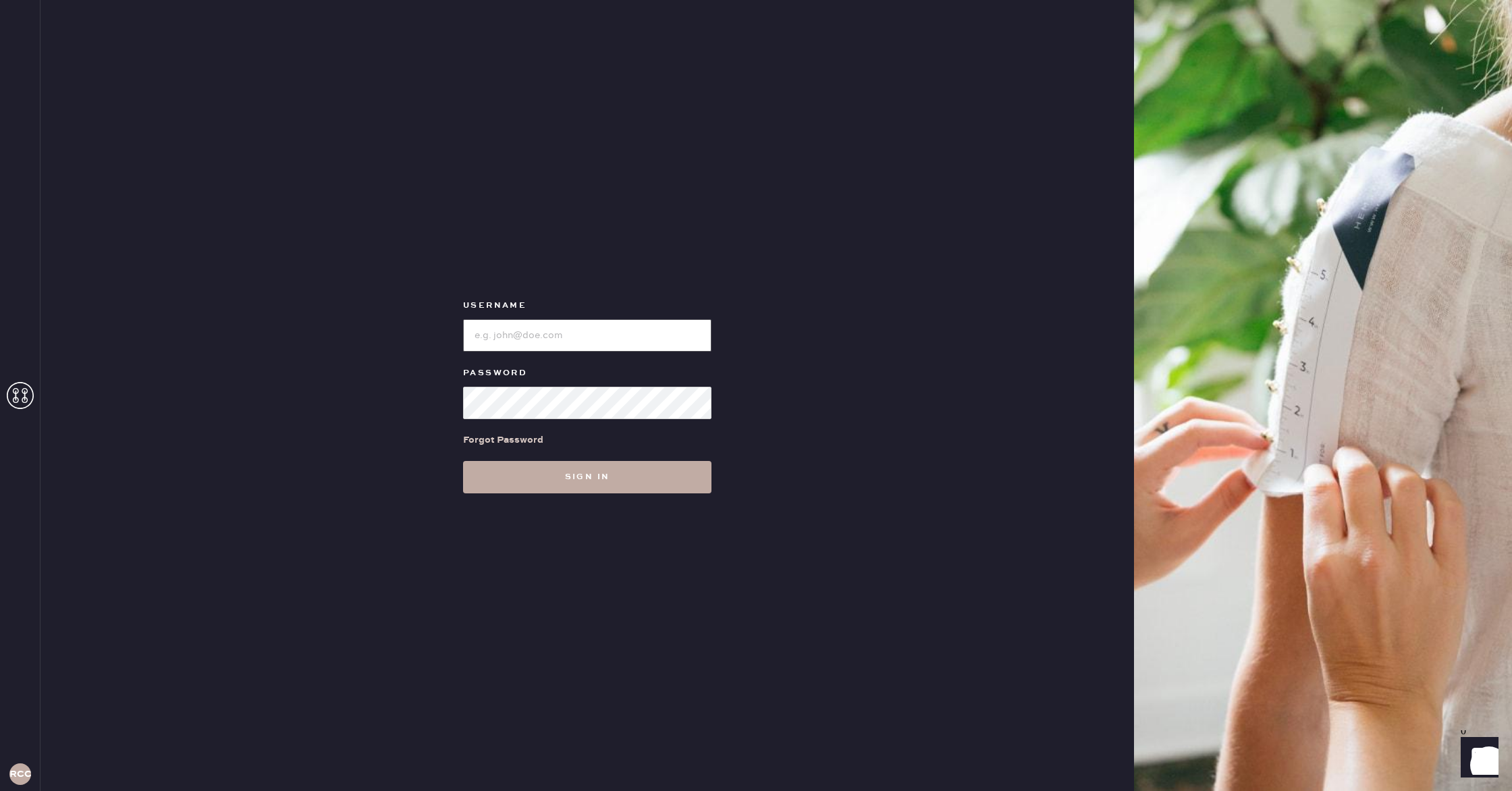
type input "reformationcherrycreek"
click at [560, 489] on button "Sign in" at bounding box center [587, 477] width 248 height 32
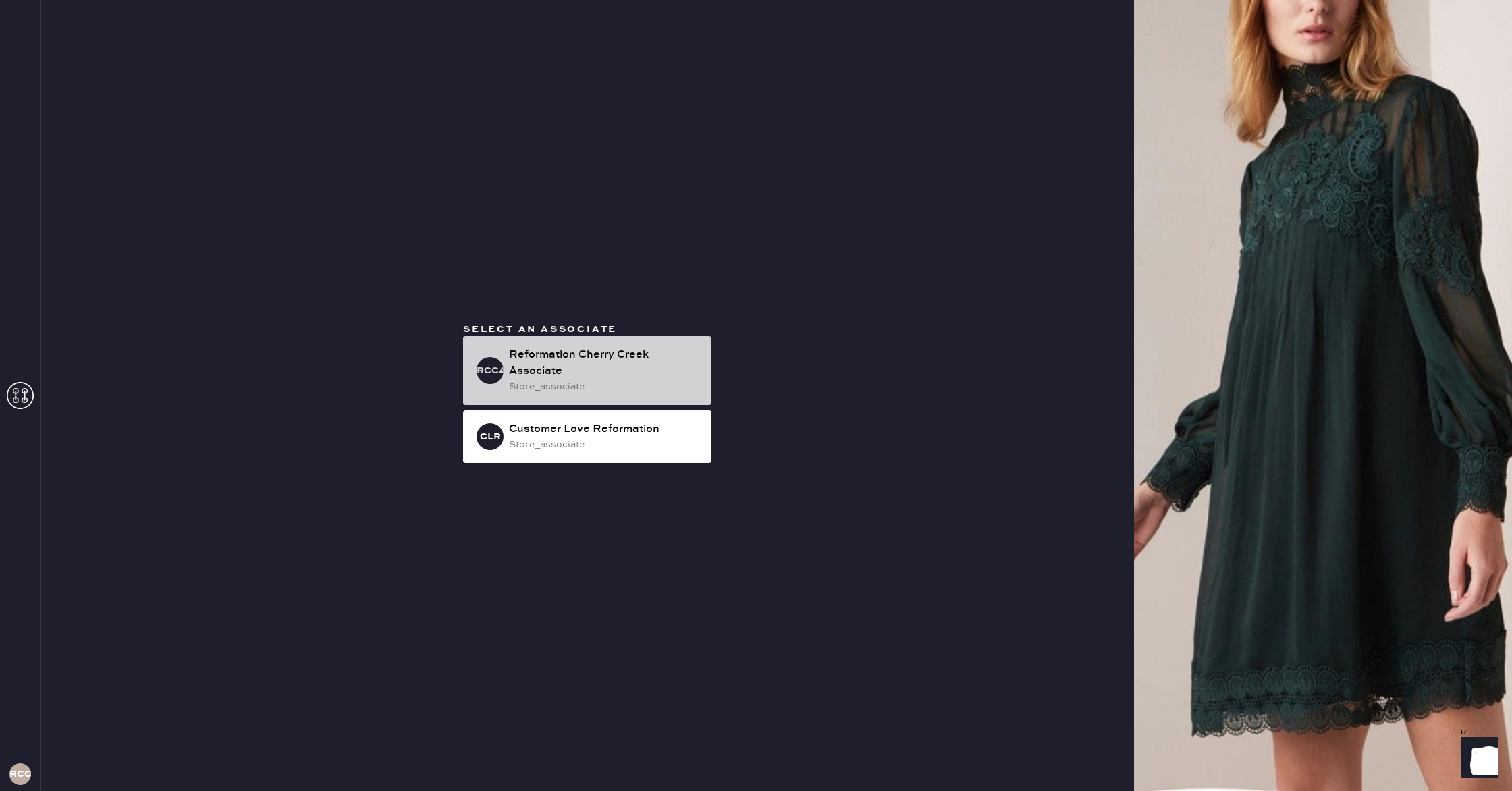
click at [569, 386] on div "store_associate" at bounding box center [604, 387] width 192 height 15
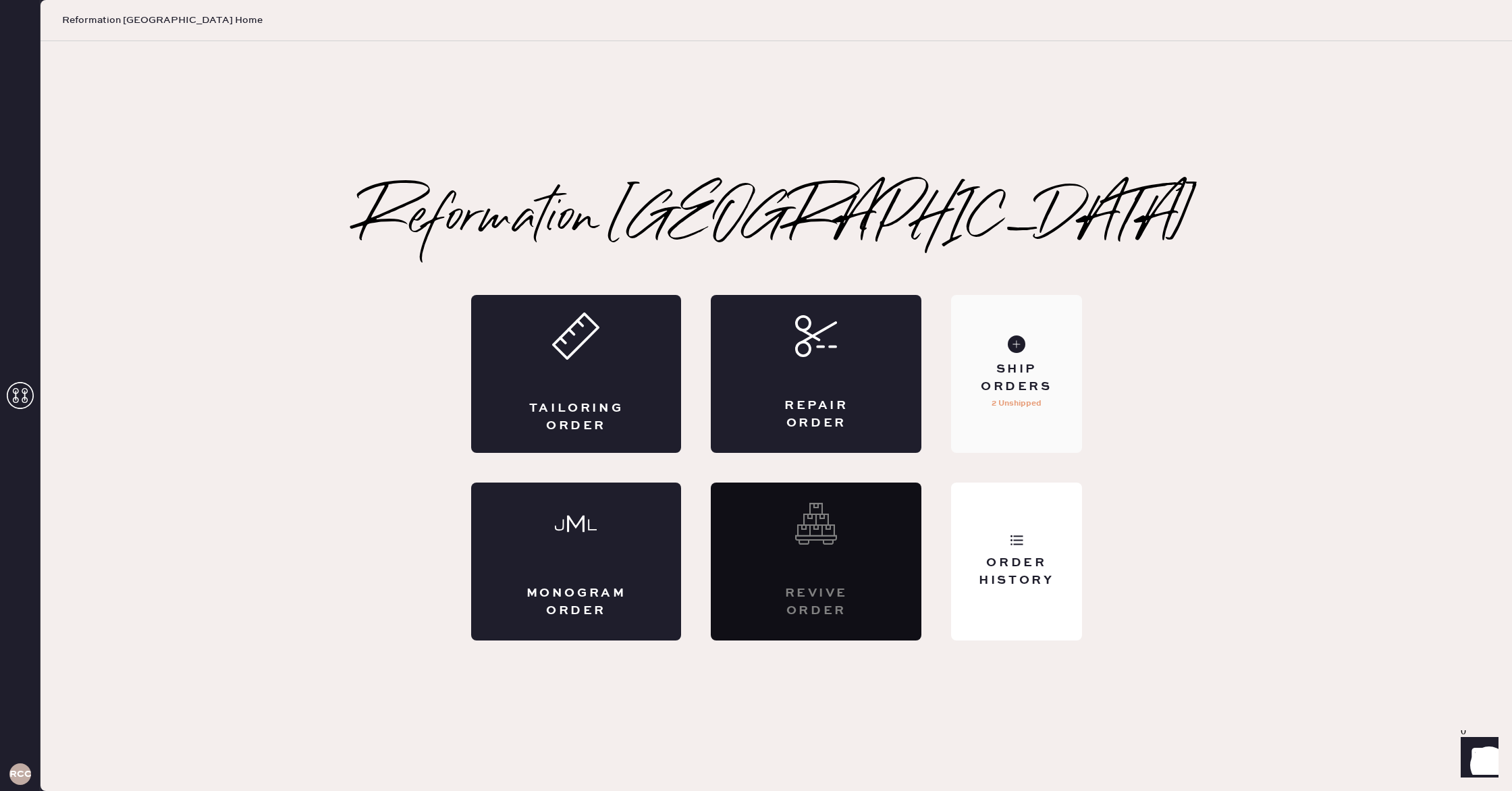
click at [1024, 370] on div "Ship Orders" at bounding box center [1016, 378] width 108 height 34
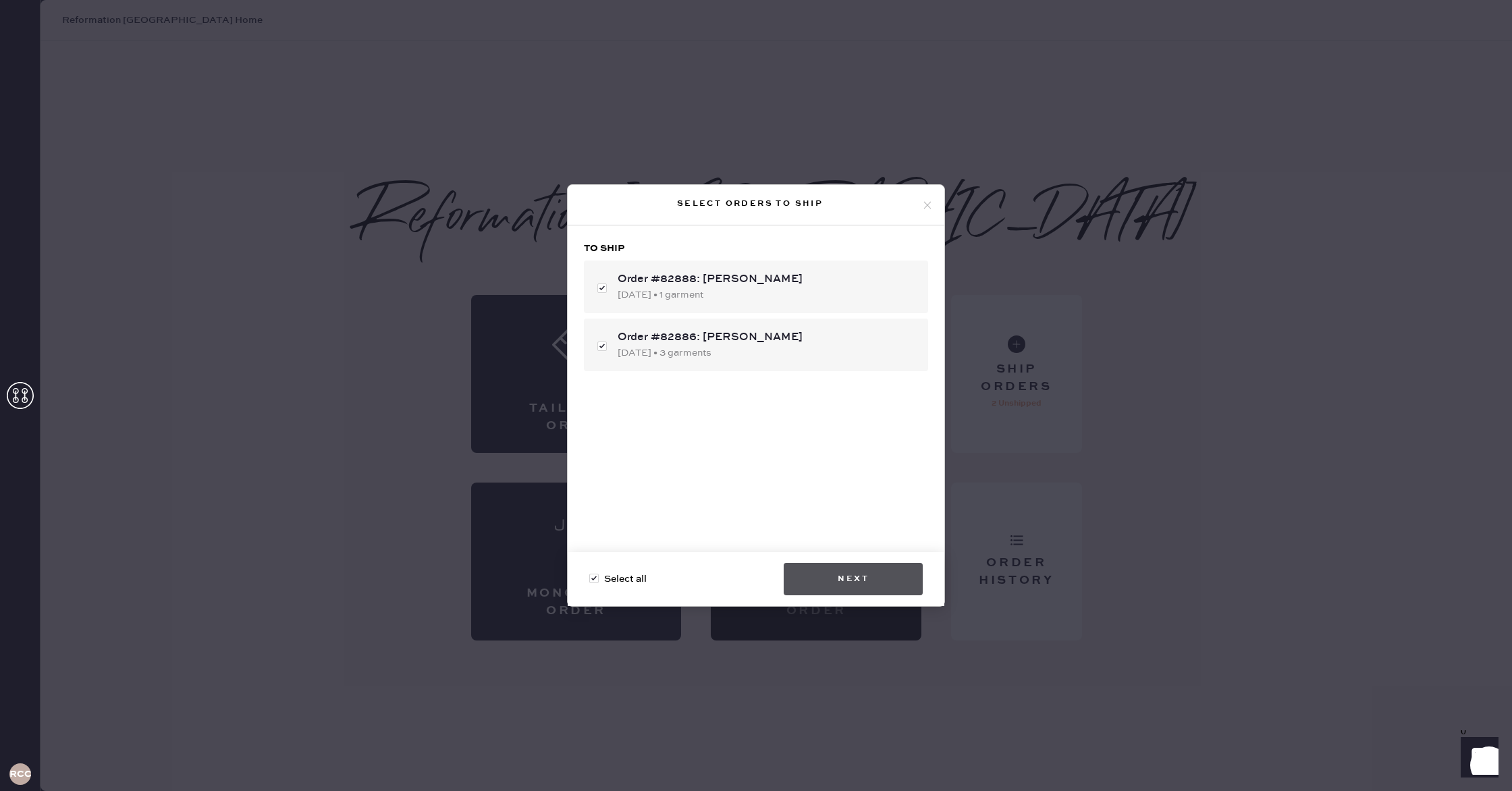
click at [849, 576] on button "Next" at bounding box center [852, 579] width 139 height 32
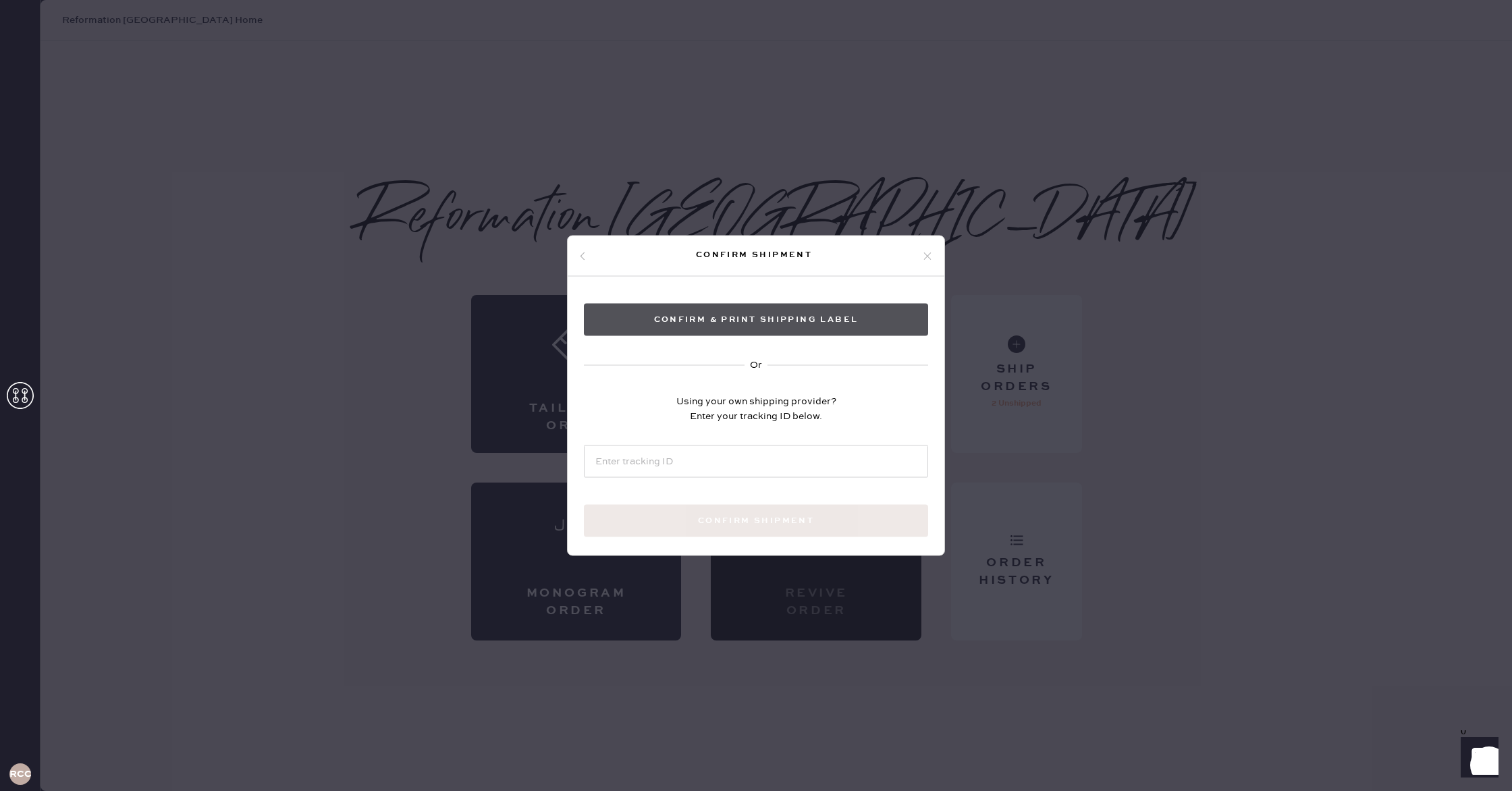
click at [750, 306] on button "Confirm & Print shipping label" at bounding box center [756, 320] width 344 height 32
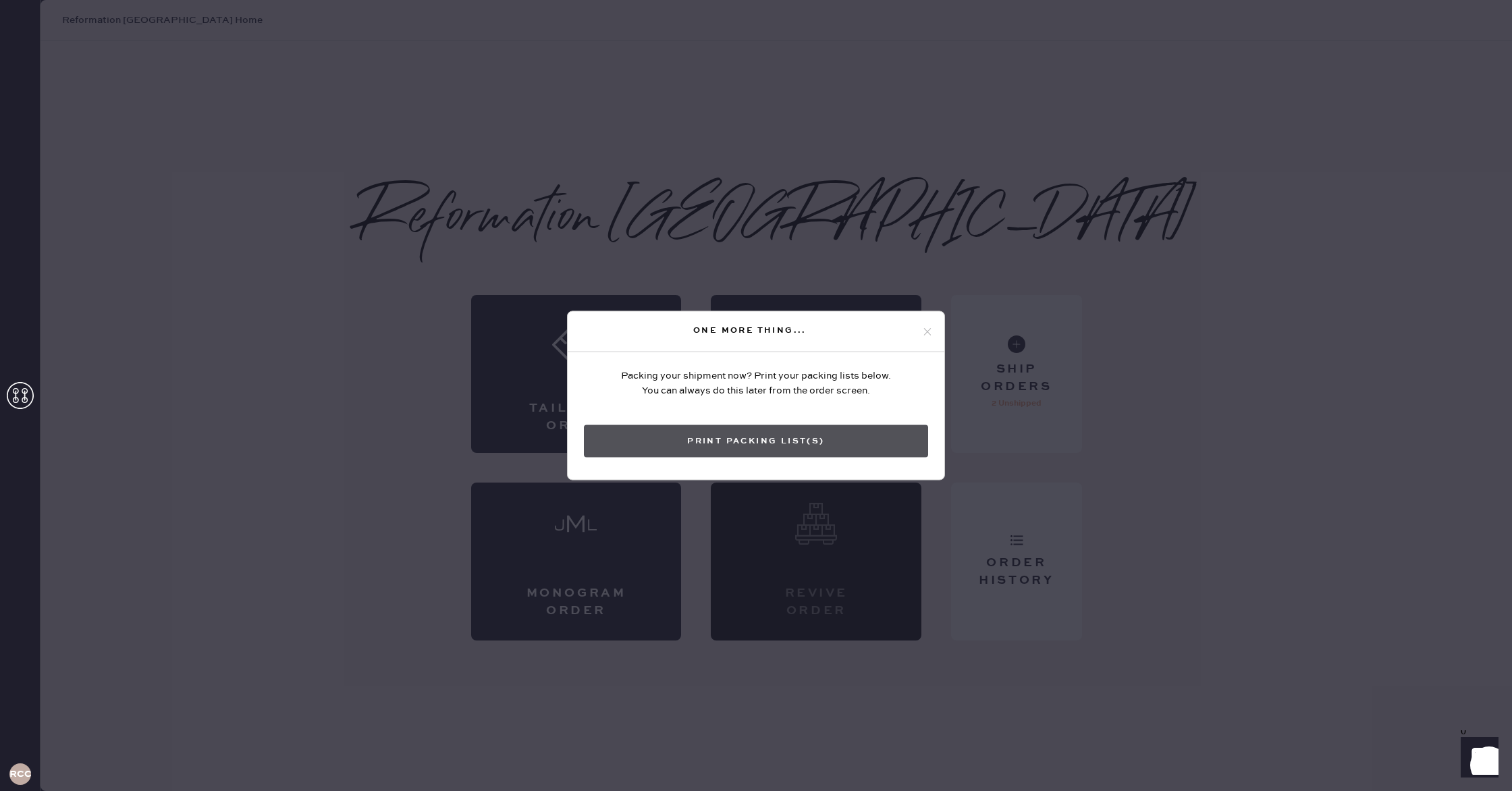
click at [848, 444] on button "Print Packing List(s)" at bounding box center [756, 441] width 344 height 32
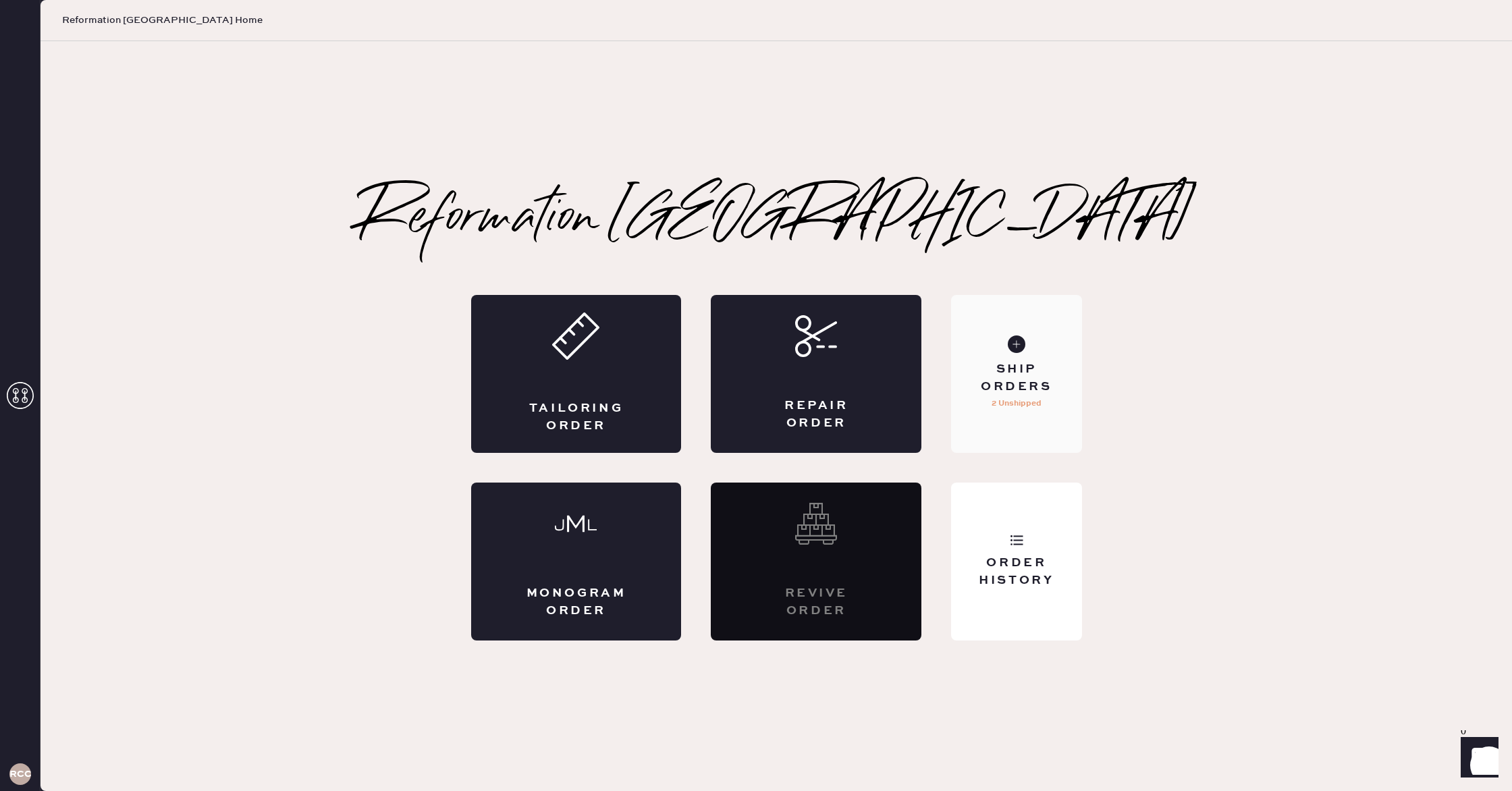
click at [1023, 366] on div "Ship Orders" at bounding box center [1016, 378] width 108 height 34
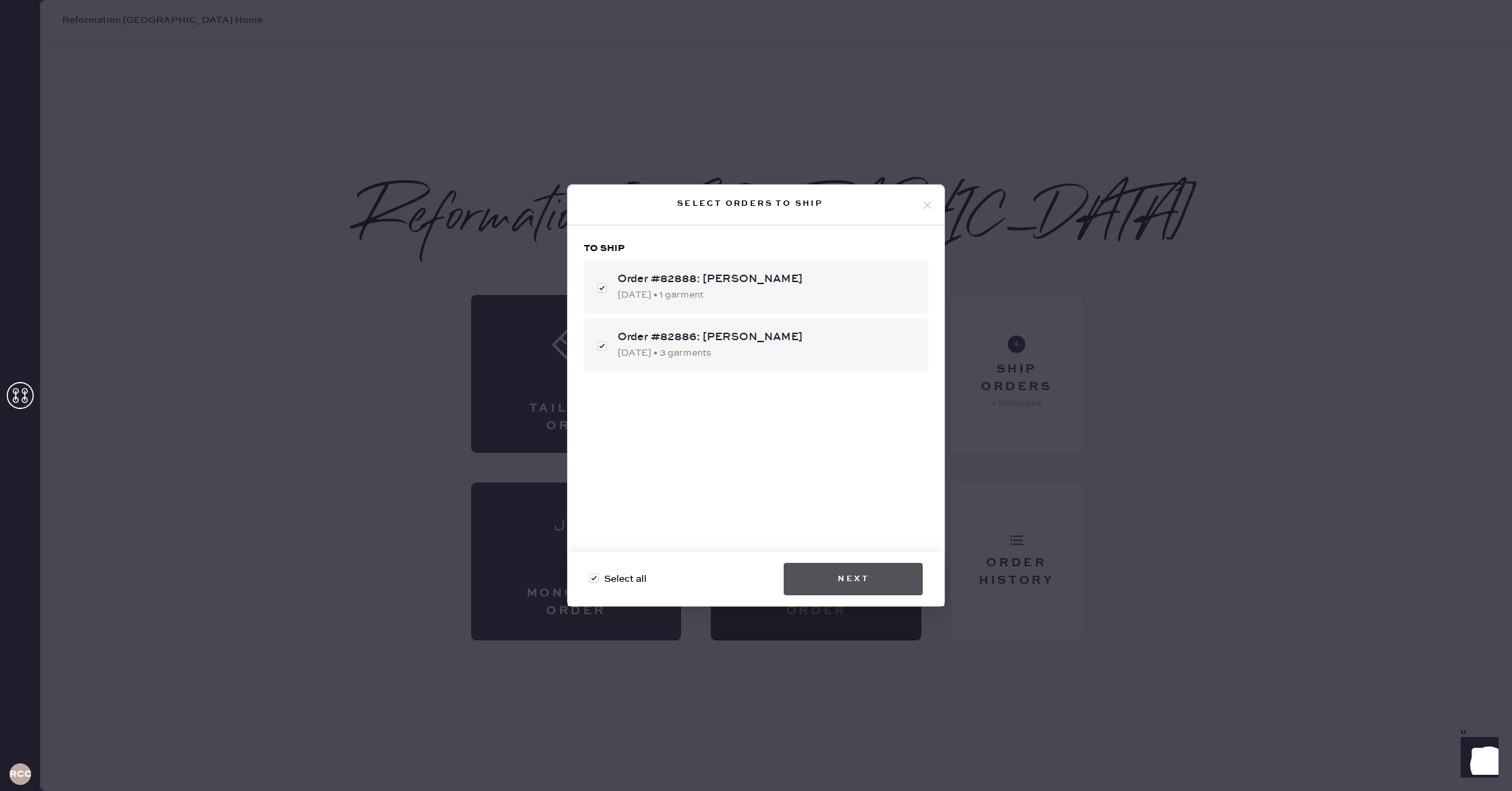
click at [862, 584] on button "Next" at bounding box center [852, 579] width 139 height 32
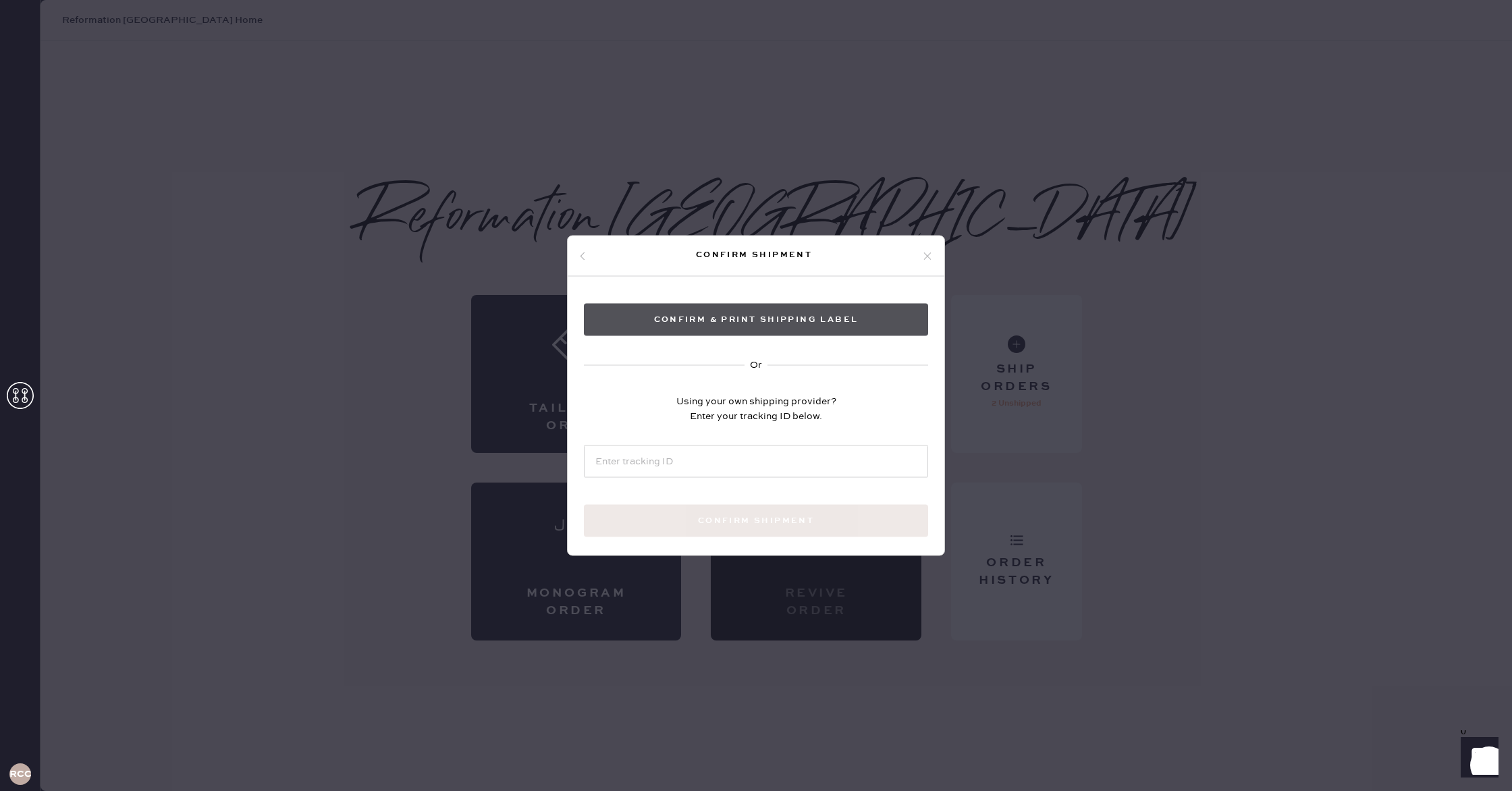
click at [836, 316] on button "Confirm & Print shipping label" at bounding box center [756, 320] width 344 height 32
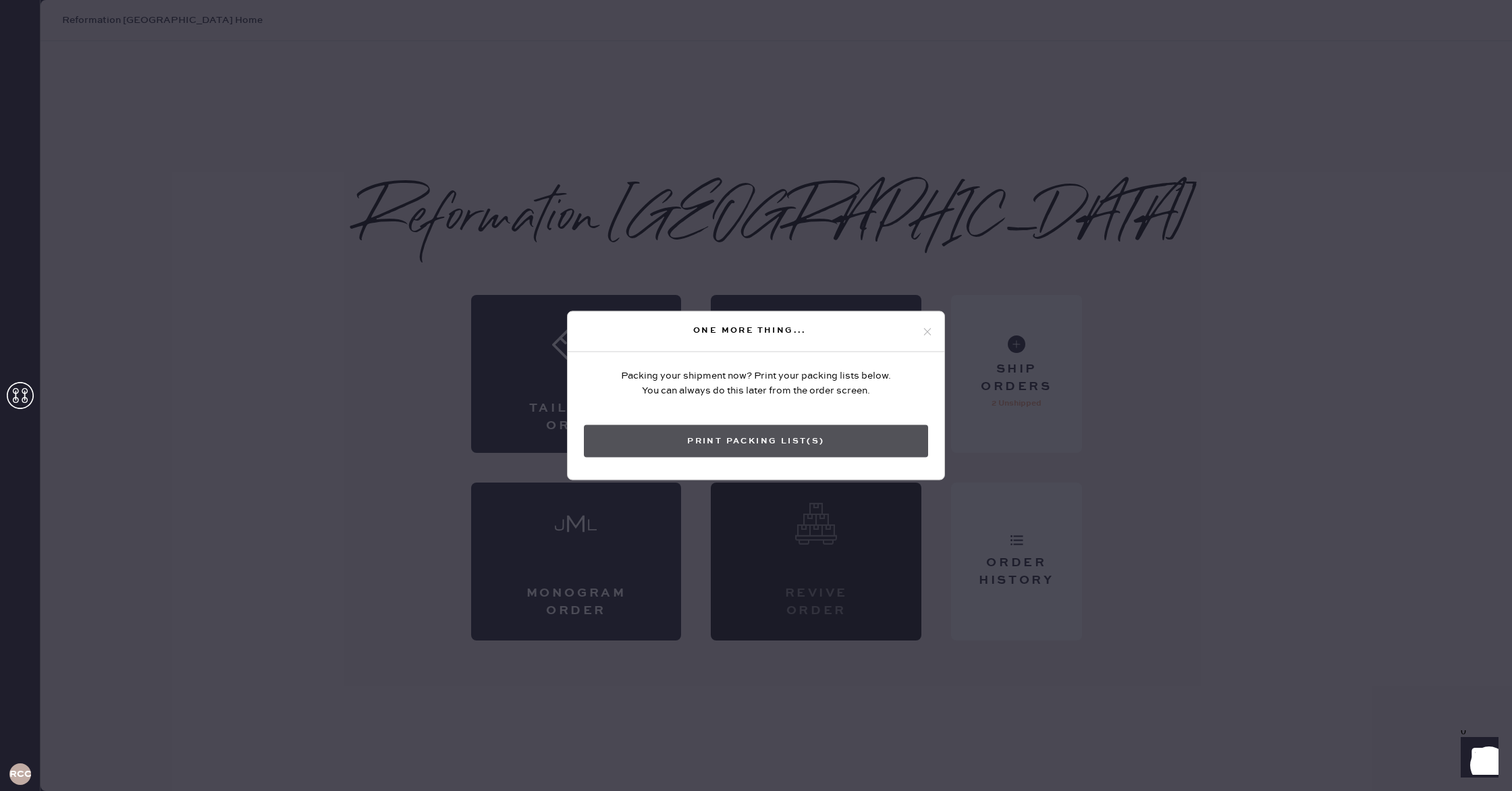
click at [850, 443] on button "Print Packing List(s)" at bounding box center [756, 441] width 344 height 32
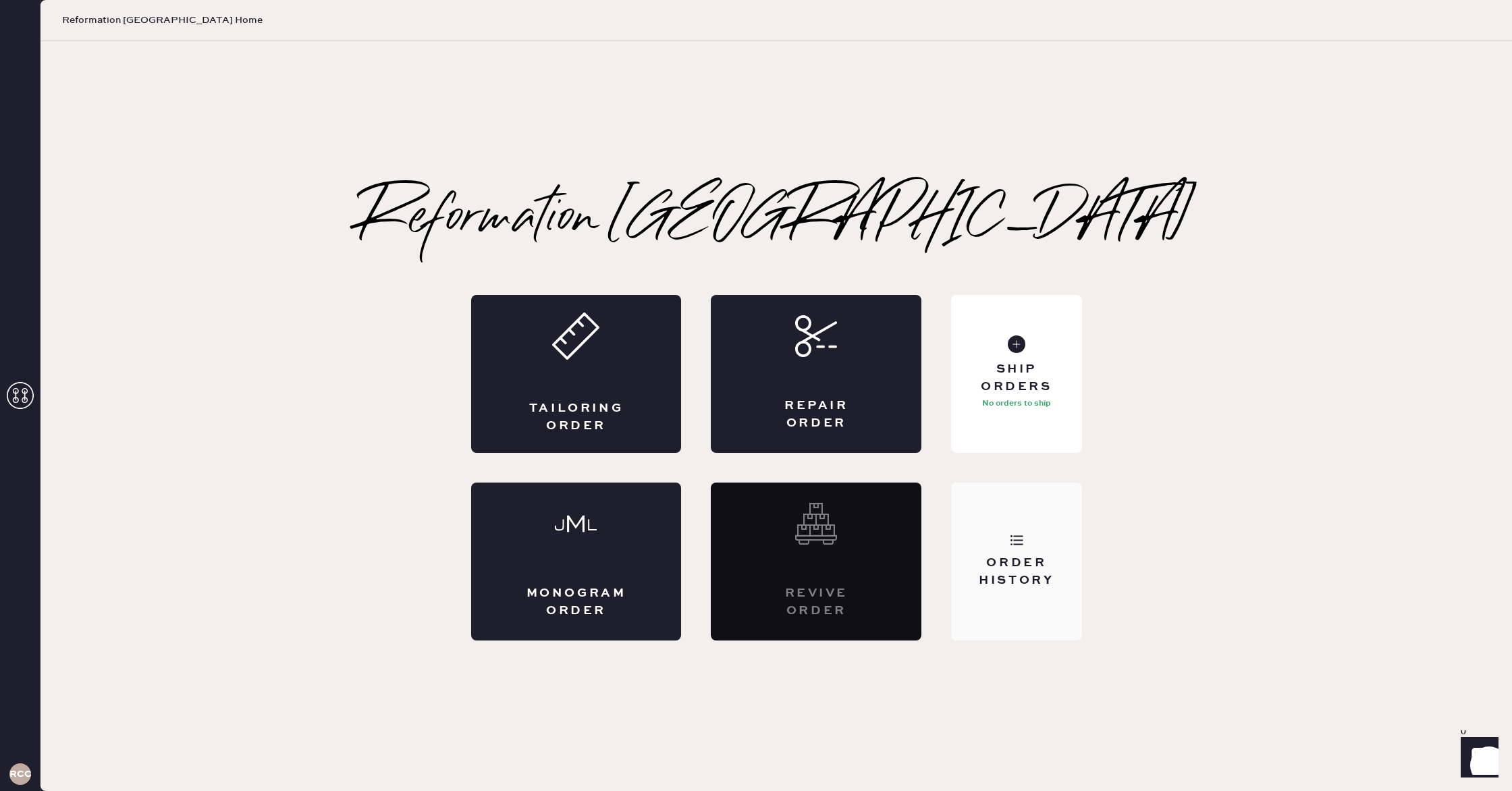
click at [1027, 538] on div "Order History" at bounding box center [1016, 561] width 130 height 158
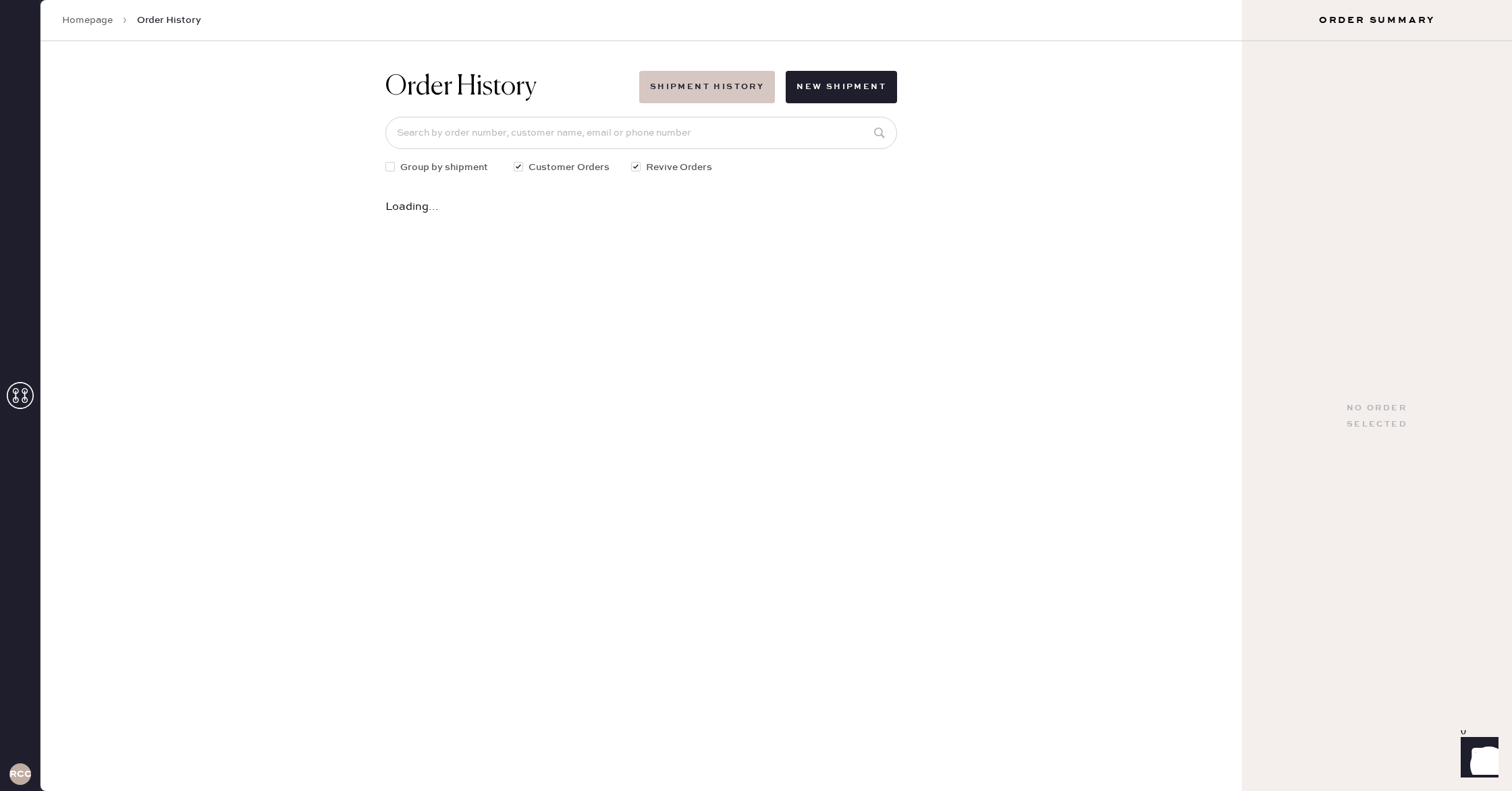
click at [707, 92] on button "Shipment History" at bounding box center [707, 86] width 136 height 32
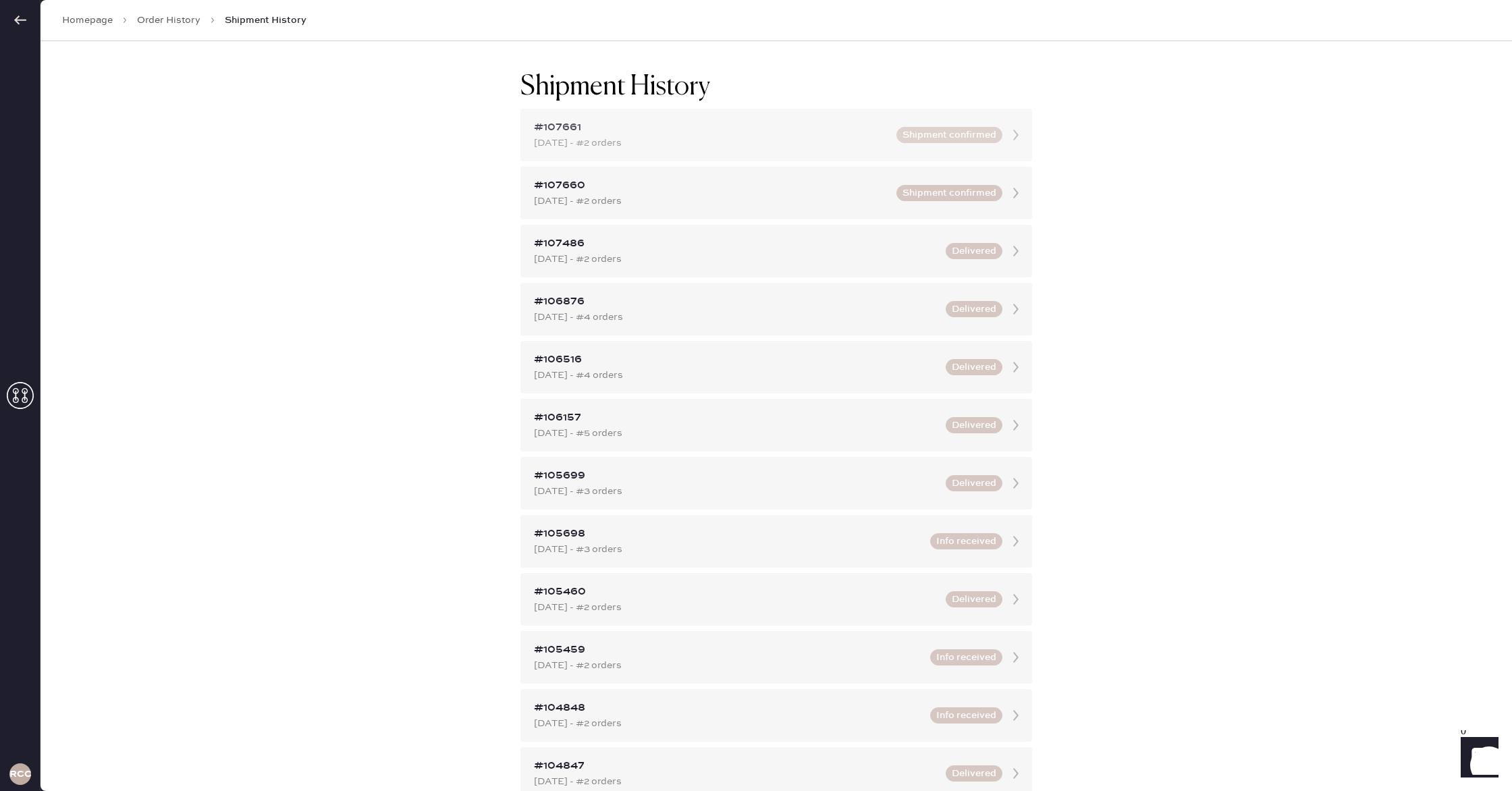
click at [859, 132] on div "#107661" at bounding box center [711, 128] width 355 height 17
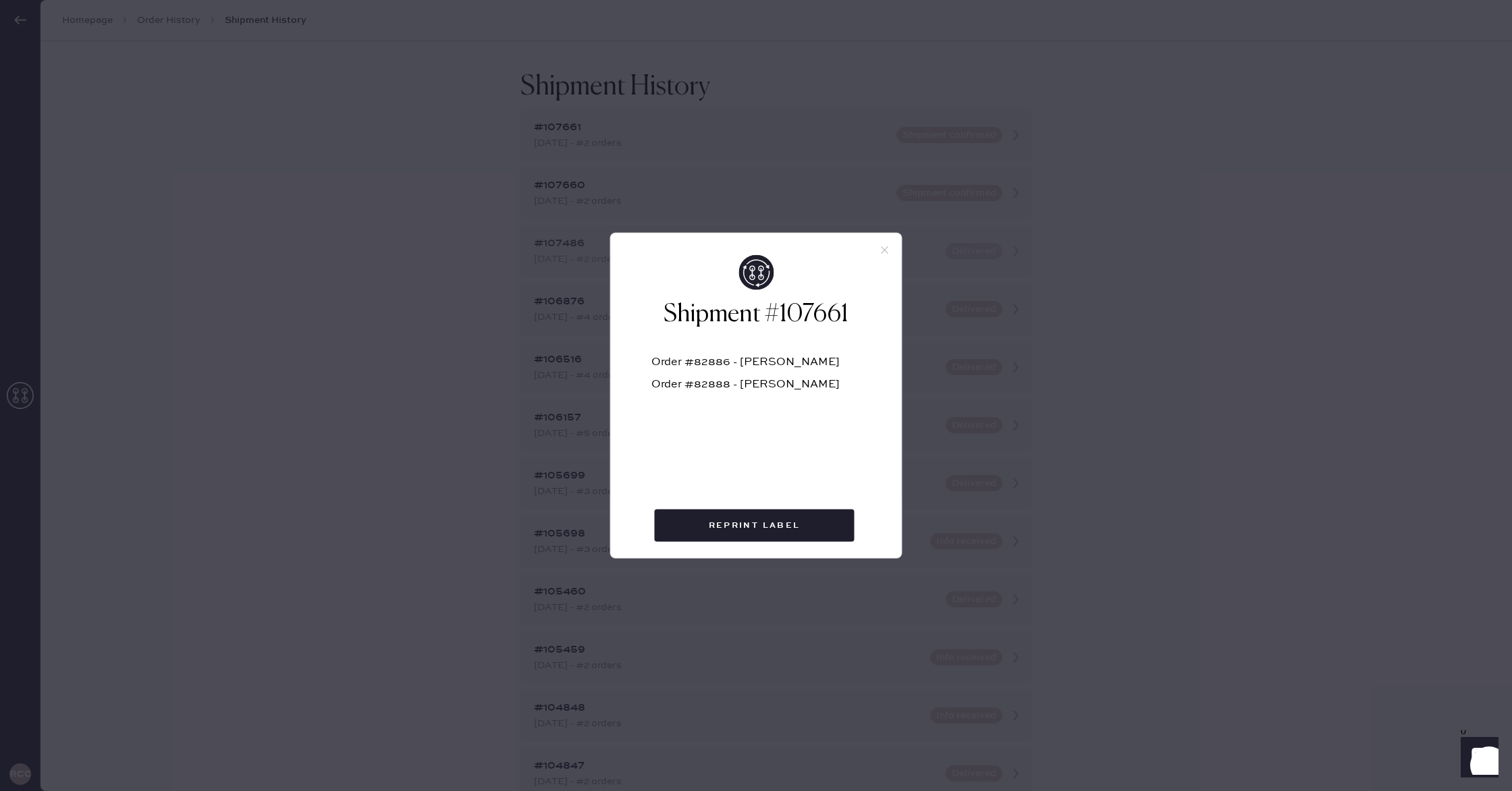
drag, startPoint x: 887, startPoint y: 245, endPoint x: 879, endPoint y: 241, distance: 8.9
click at [886, 245] on icon at bounding box center [885, 250] width 12 height 12
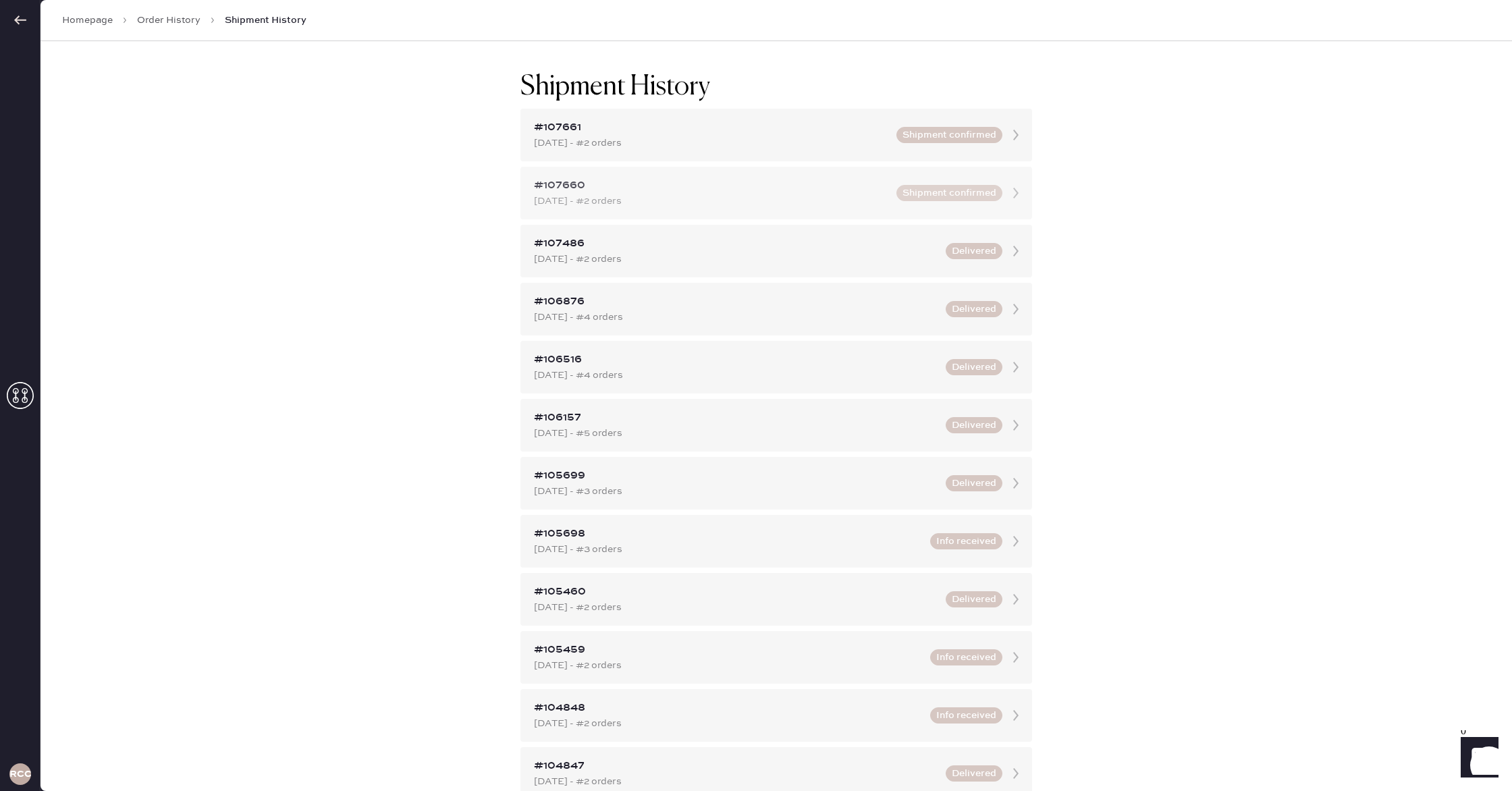
click at [816, 187] on div "#107660" at bounding box center [711, 186] width 355 height 17
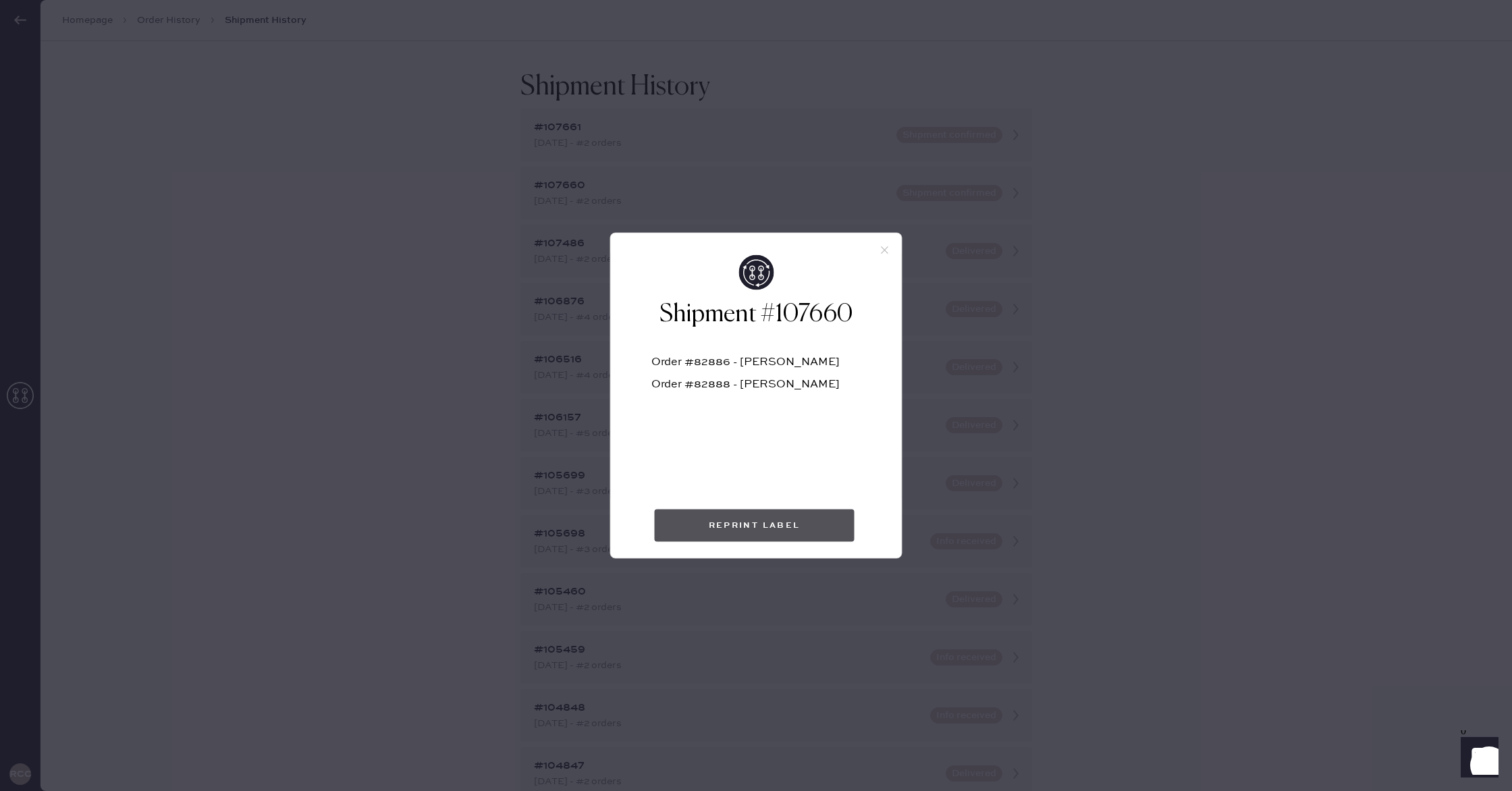
click at [798, 521] on button "Reprint Label" at bounding box center [755, 525] width 200 height 32
